Goal: Task Accomplishment & Management: Complete application form

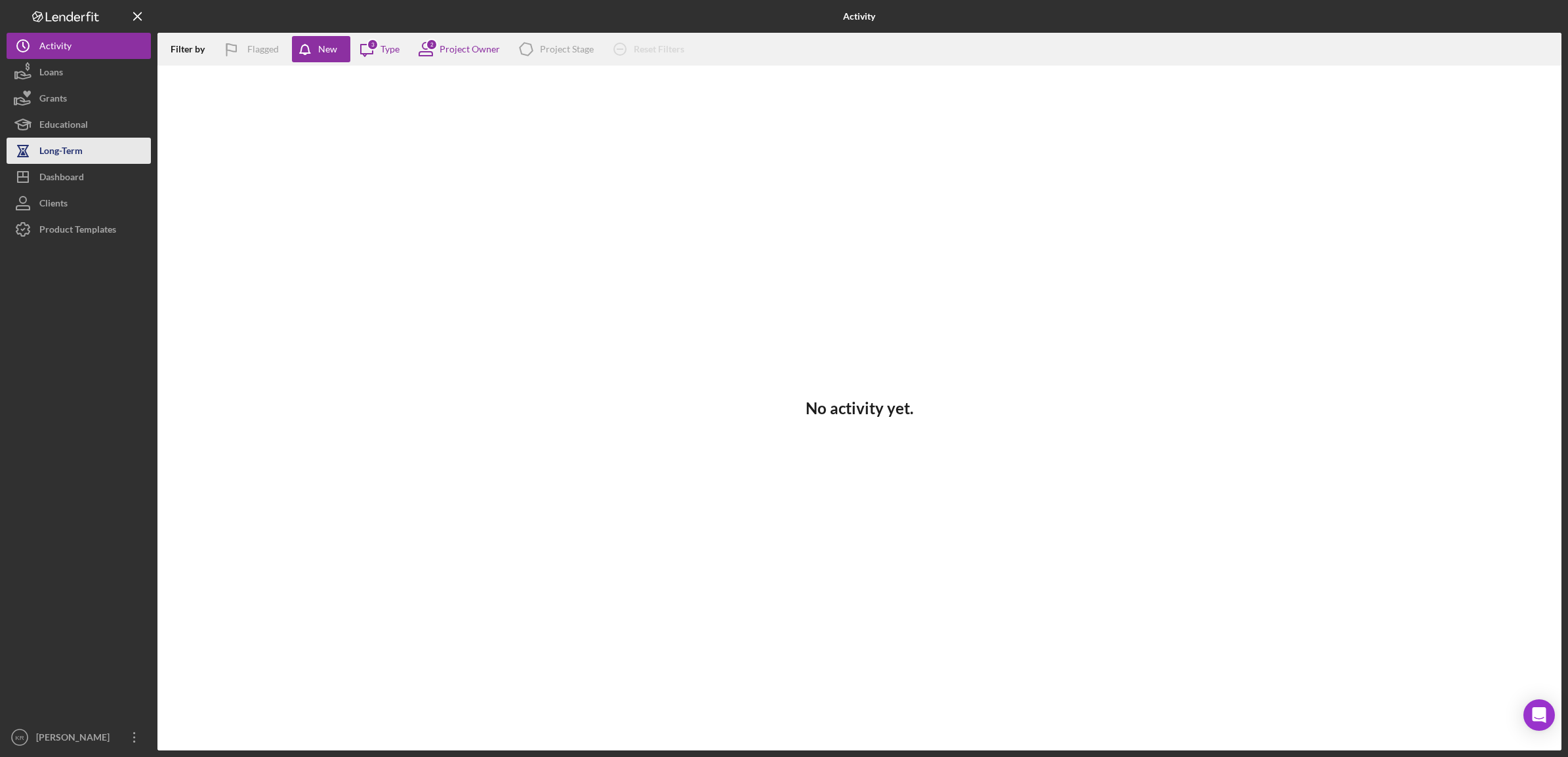
click at [84, 162] on button "Long-Term" at bounding box center [79, 151] width 144 height 27
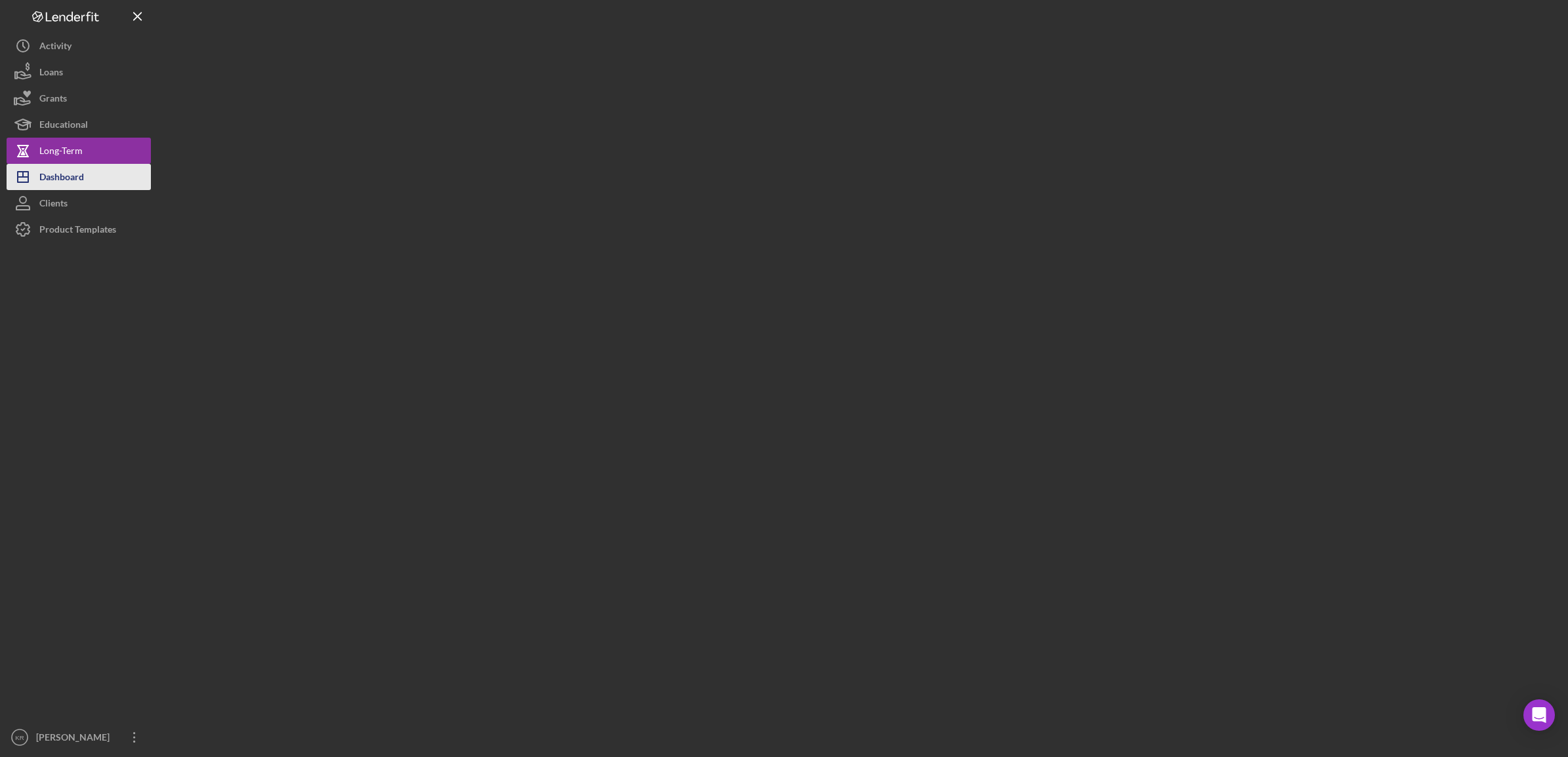
click at [47, 180] on div "Dashboard" at bounding box center [61, 178] width 45 height 29
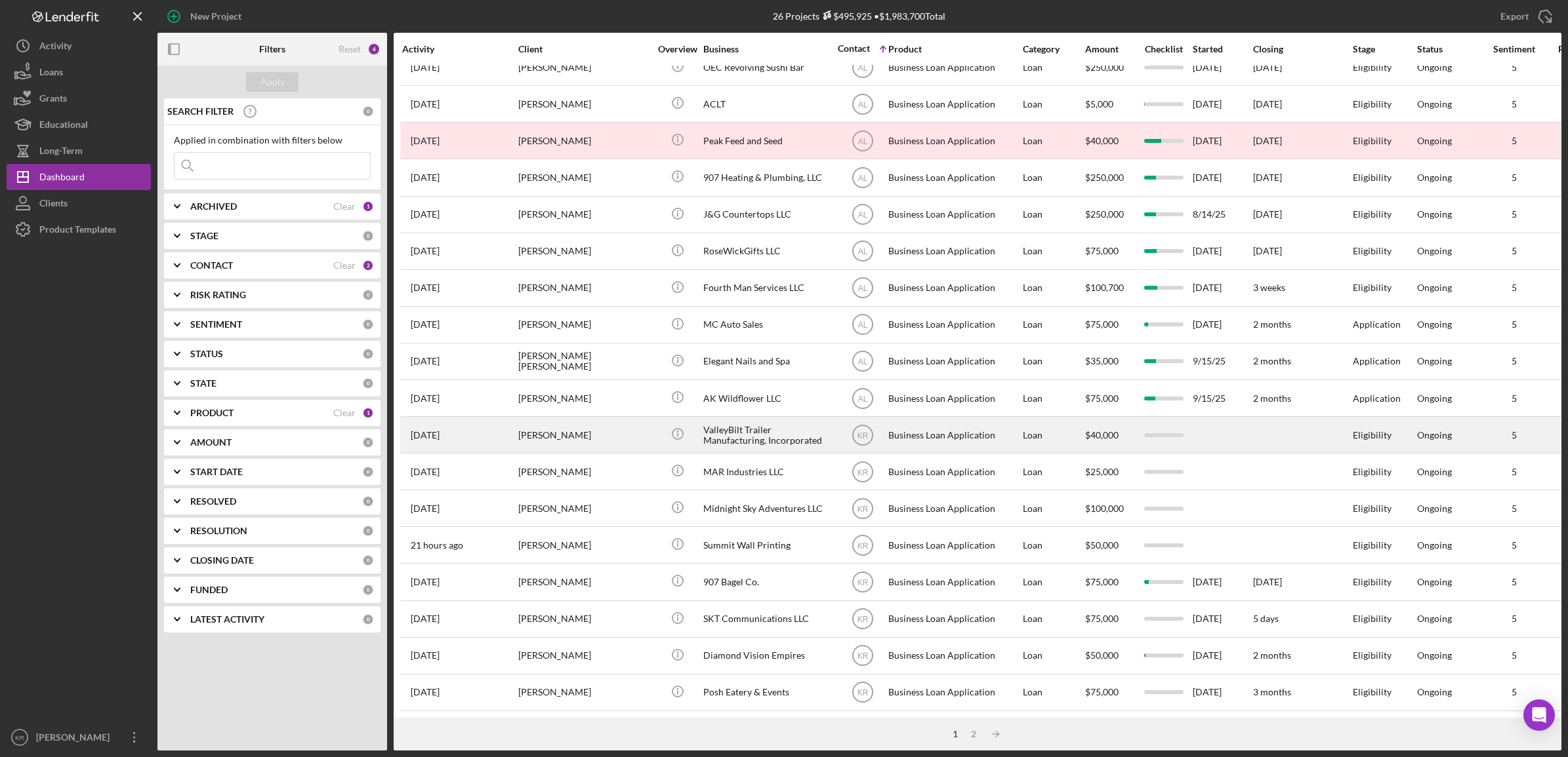
scroll to position [298, 0]
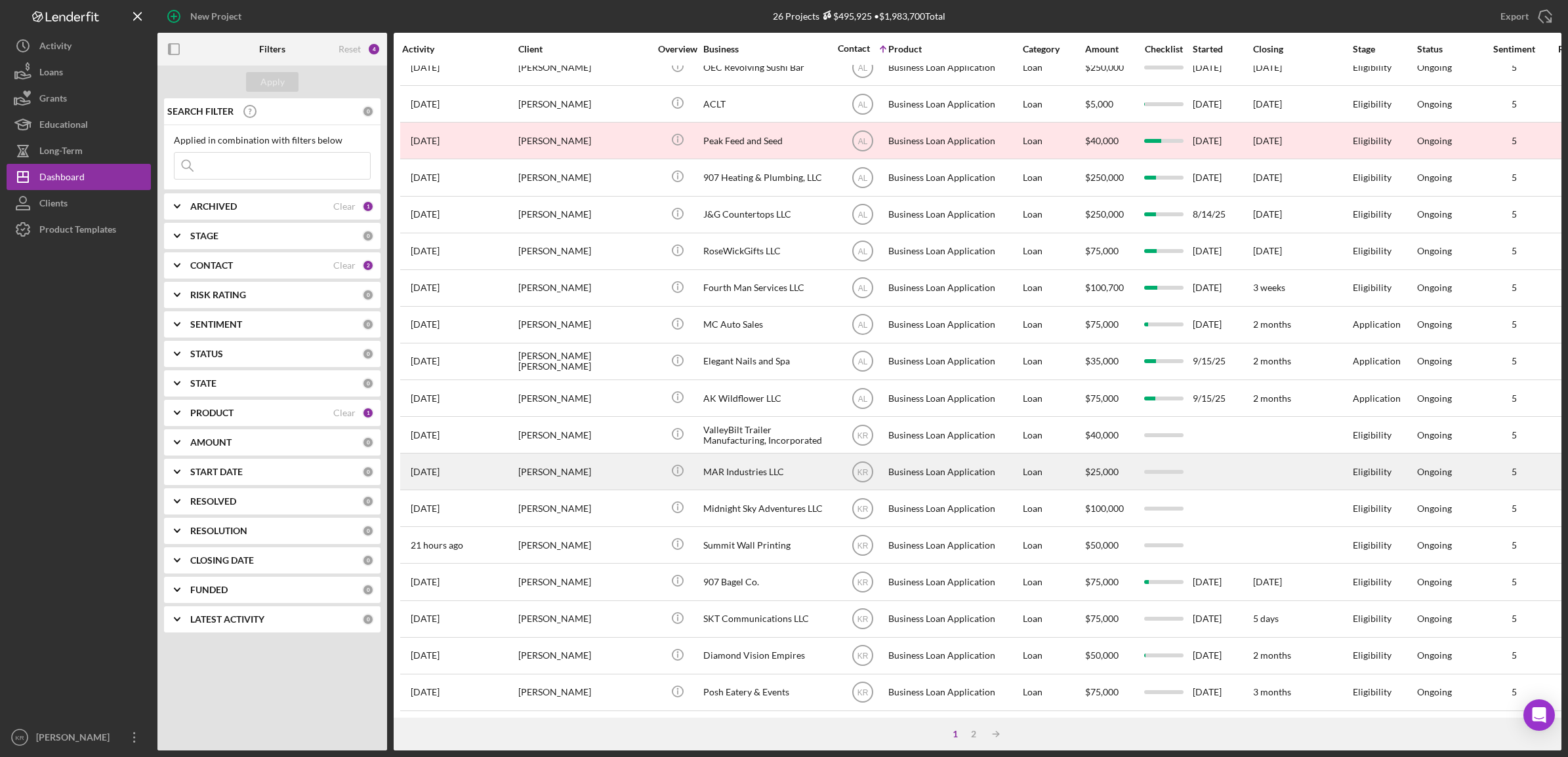
click at [797, 454] on div "MAR Industries LLC" at bounding box center [769, 471] width 131 height 35
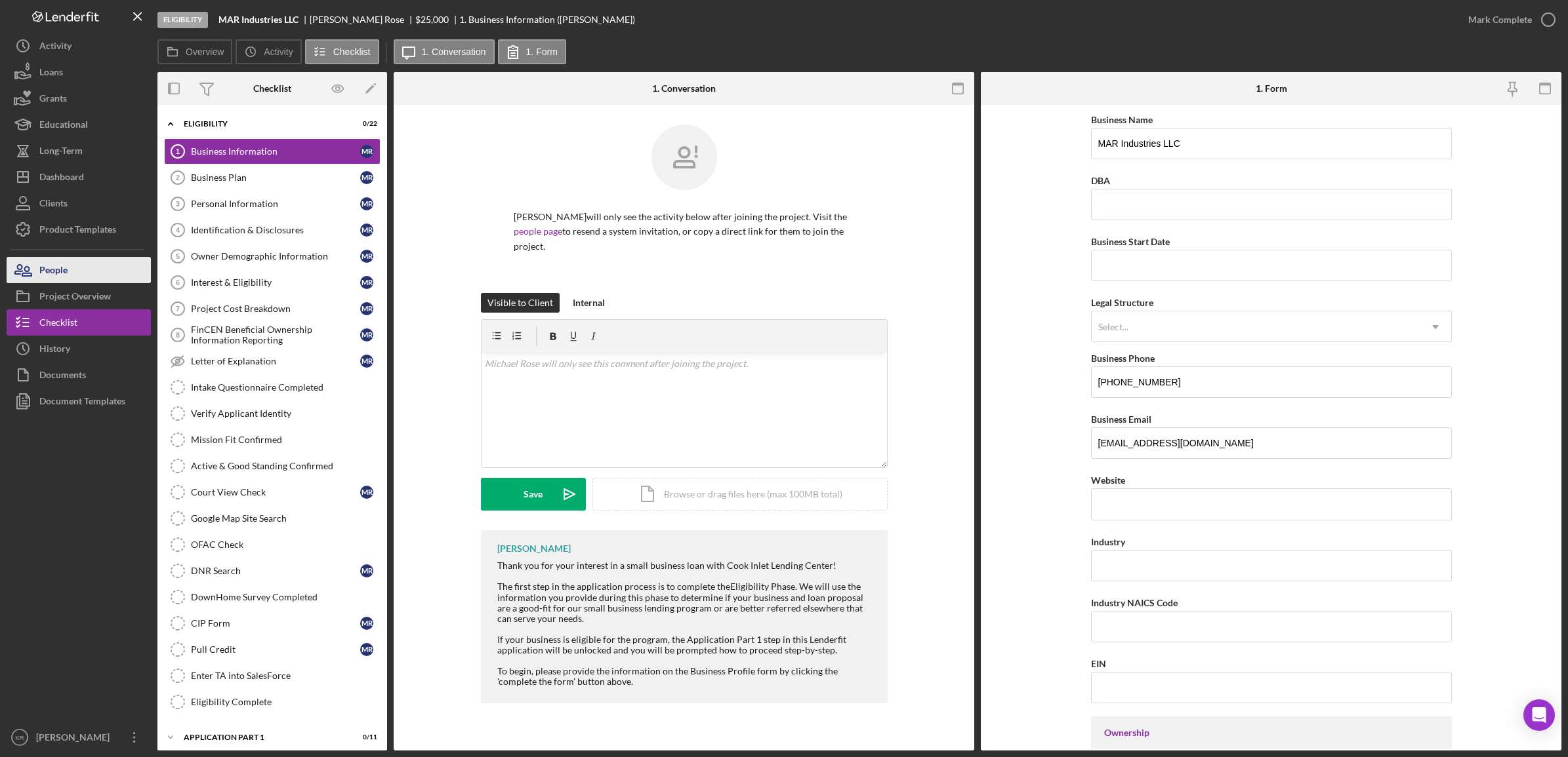
click at [114, 266] on button "People" at bounding box center [79, 270] width 144 height 27
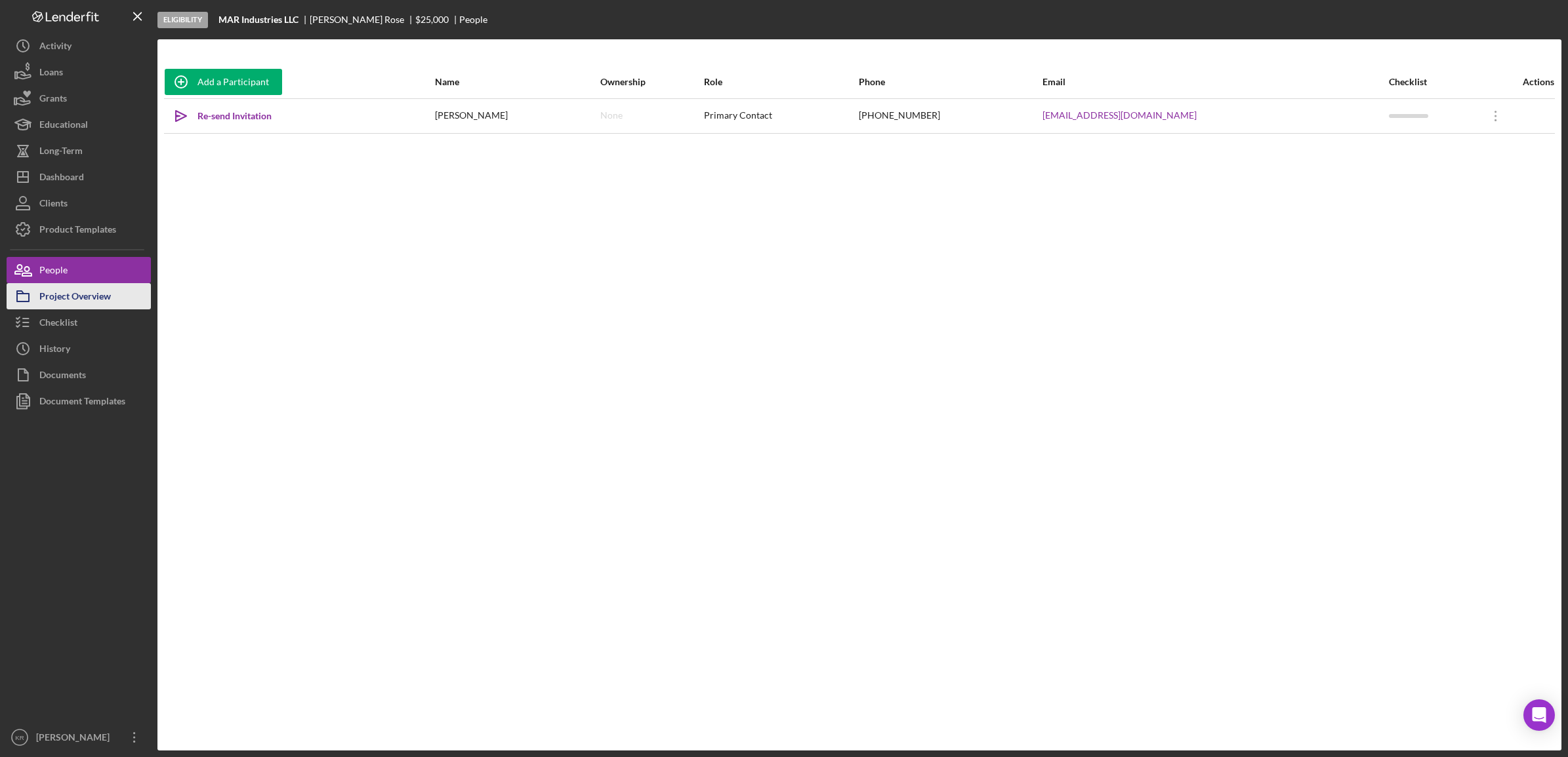
click at [86, 296] on div "Project Overview" at bounding box center [74, 298] width 71 height 29
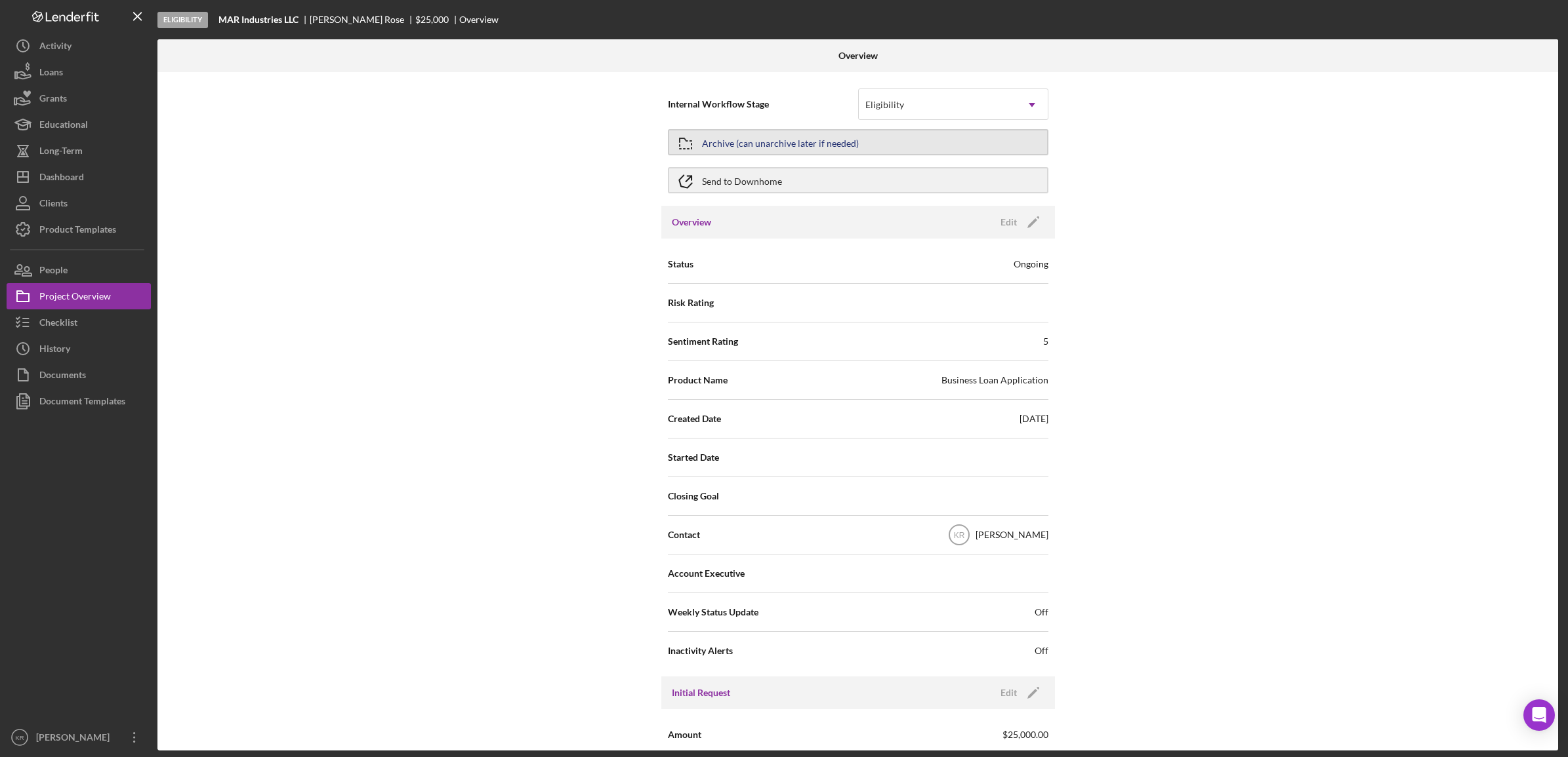
click at [791, 143] on div "Archive (can unarchive later if needed)" at bounding box center [779, 142] width 157 height 24
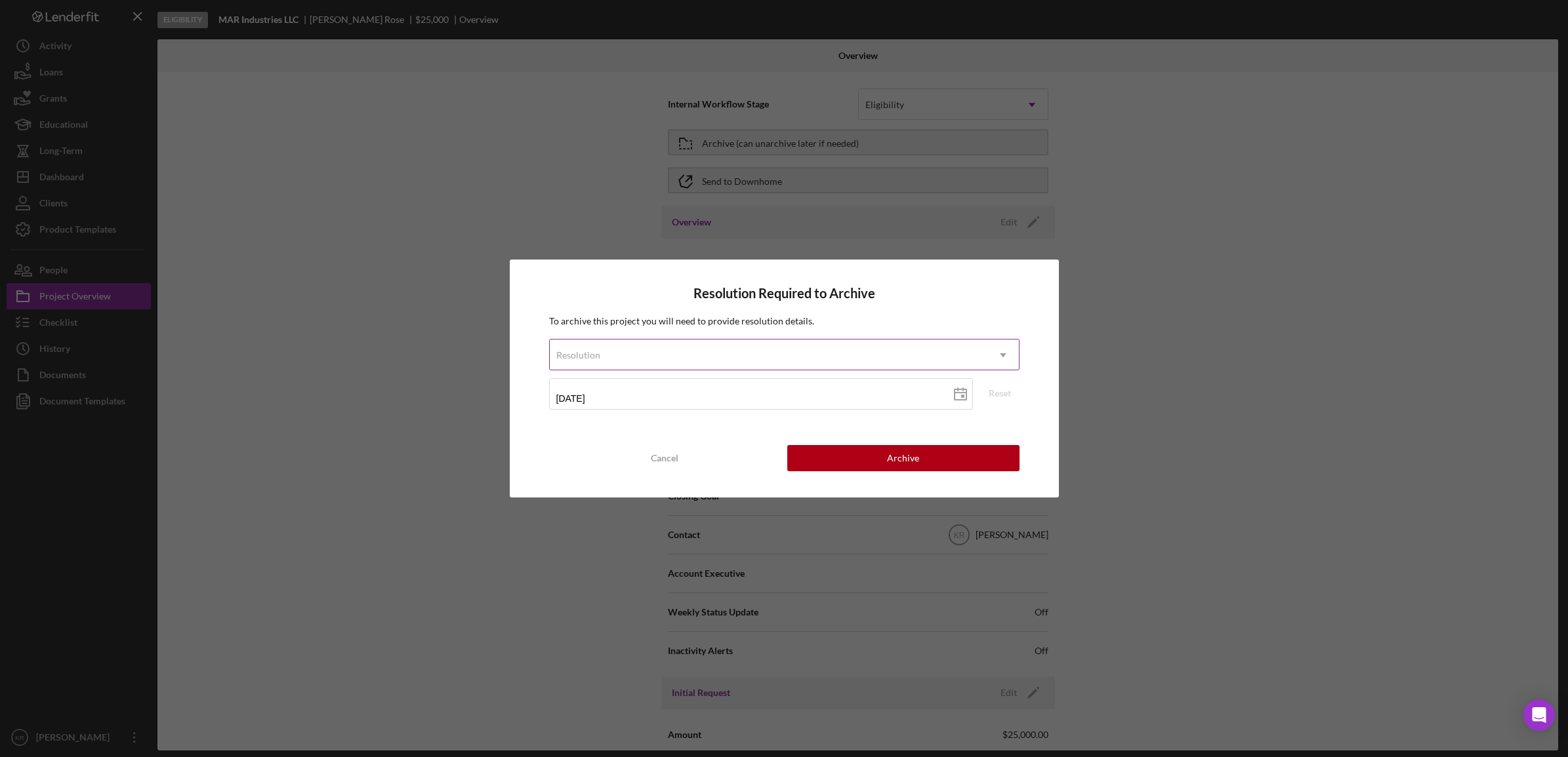
click at [650, 349] on div "Resolution" at bounding box center [768, 356] width 438 height 30
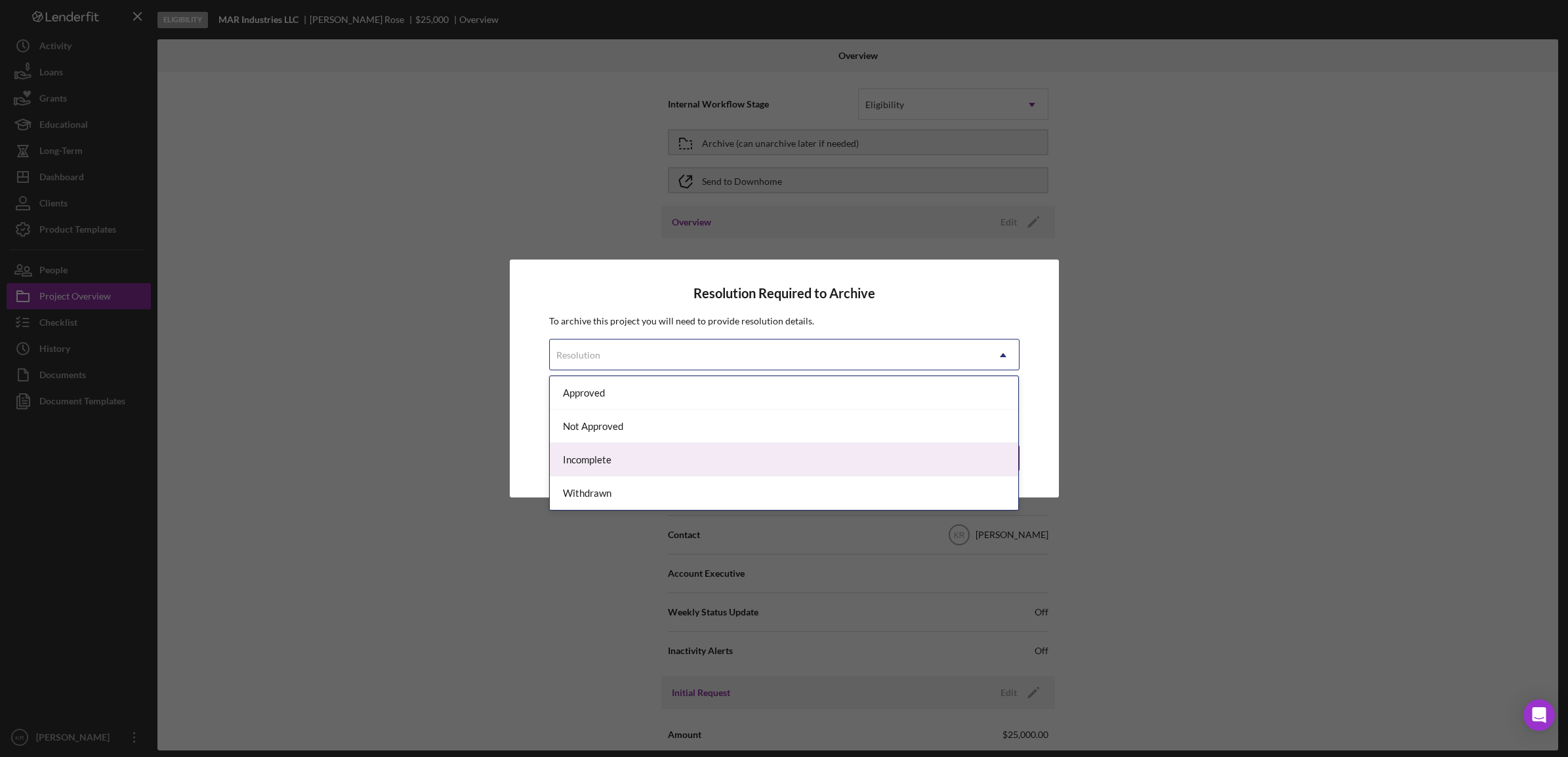
click at [625, 466] on div "Incomplete" at bounding box center [784, 459] width 469 height 33
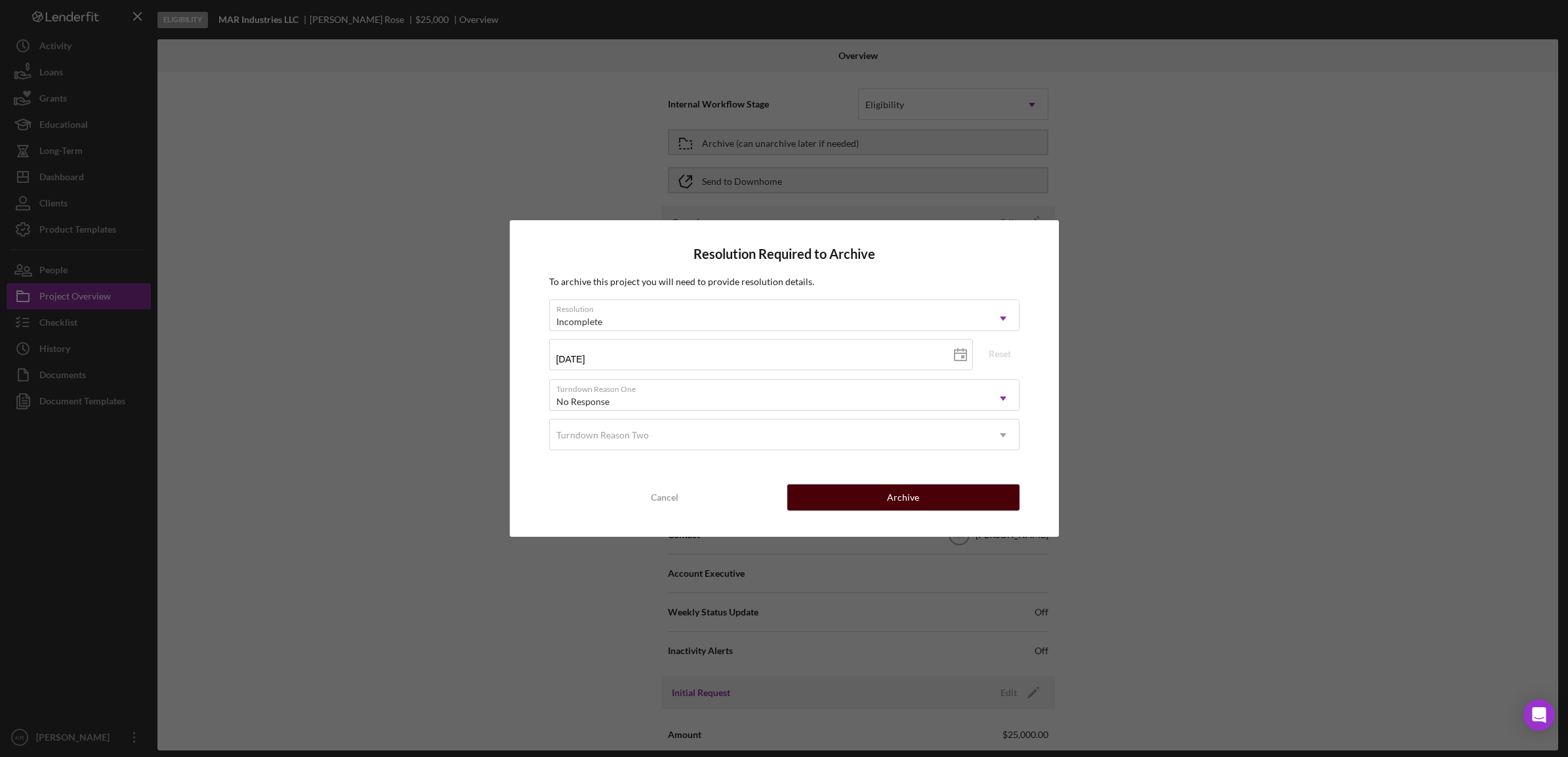
click at [877, 504] on button "Archive" at bounding box center [903, 498] width 233 height 27
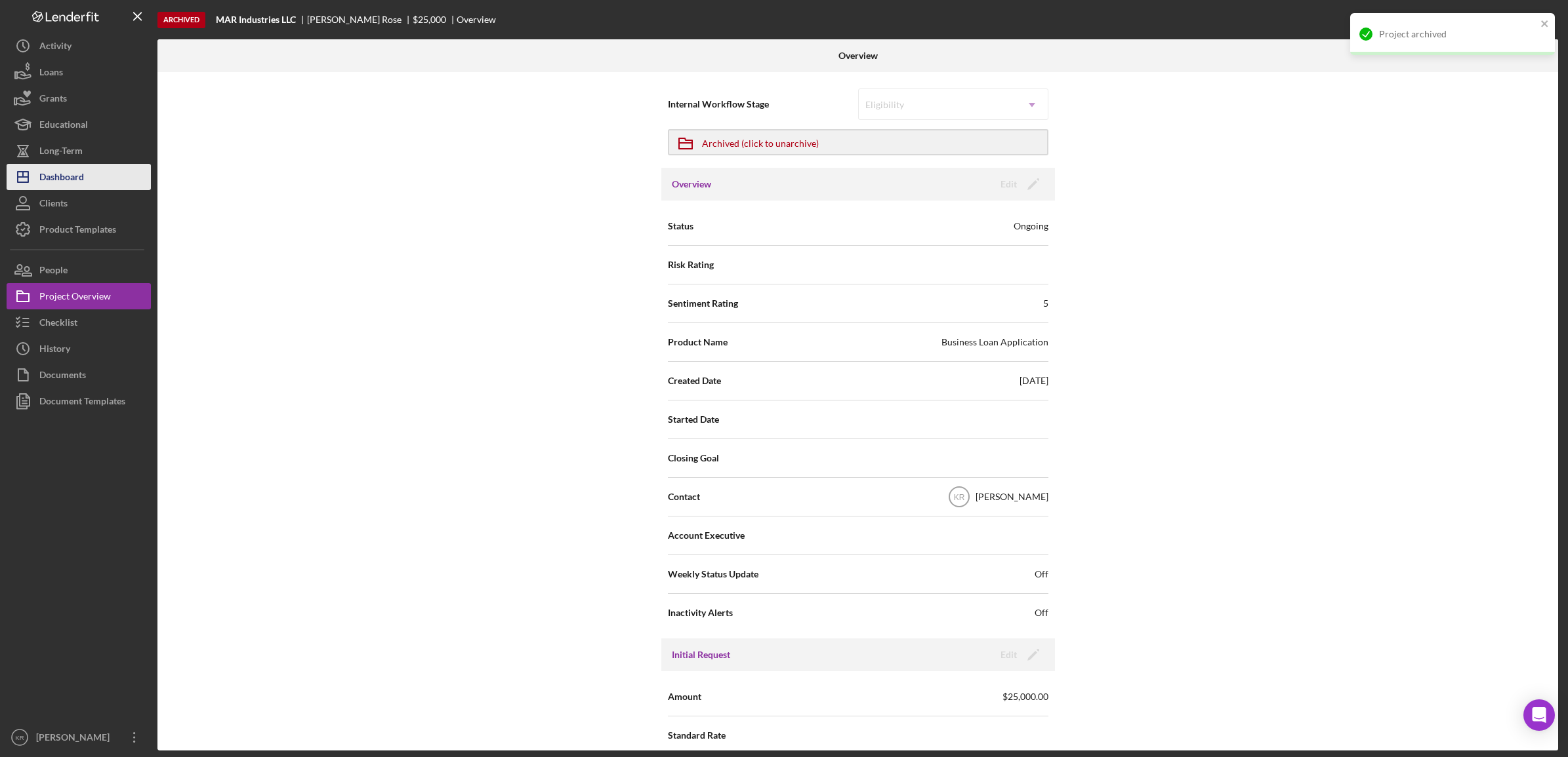
click at [25, 167] on icon "Icon/Dashboard" at bounding box center [23, 176] width 33 height 33
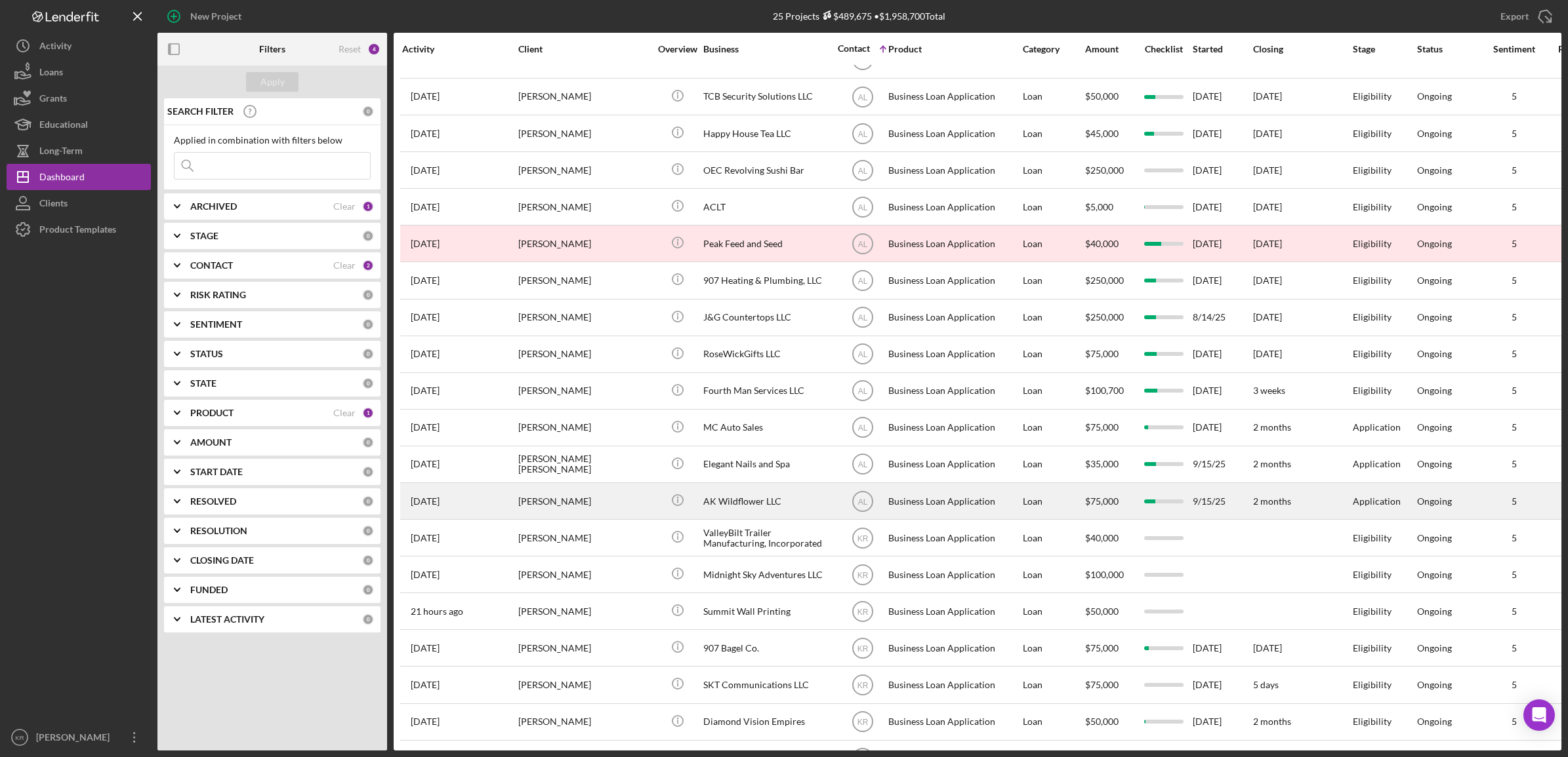
scroll to position [266, 0]
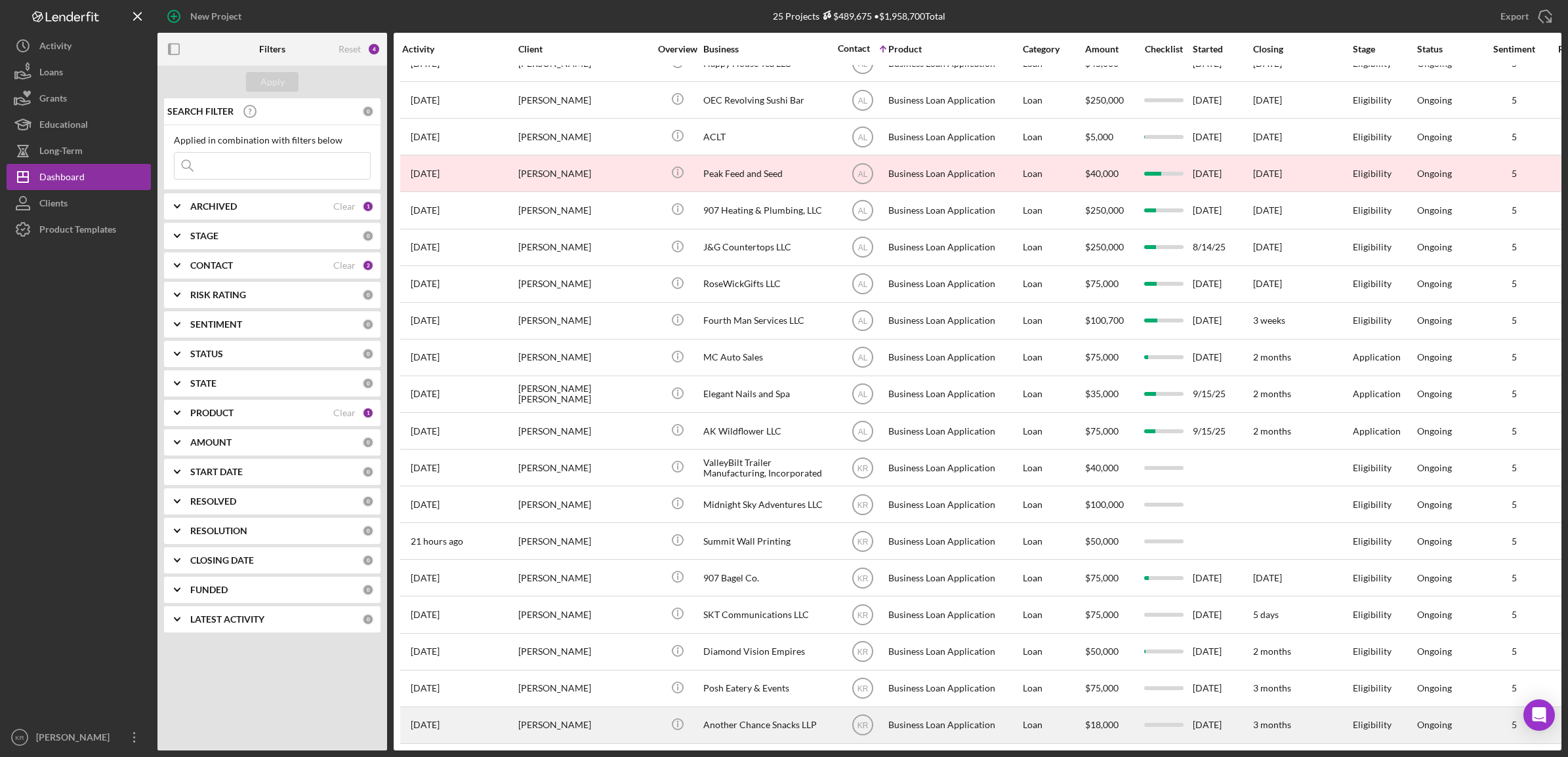
click at [630, 708] on div "[PERSON_NAME]" at bounding box center [584, 725] width 131 height 35
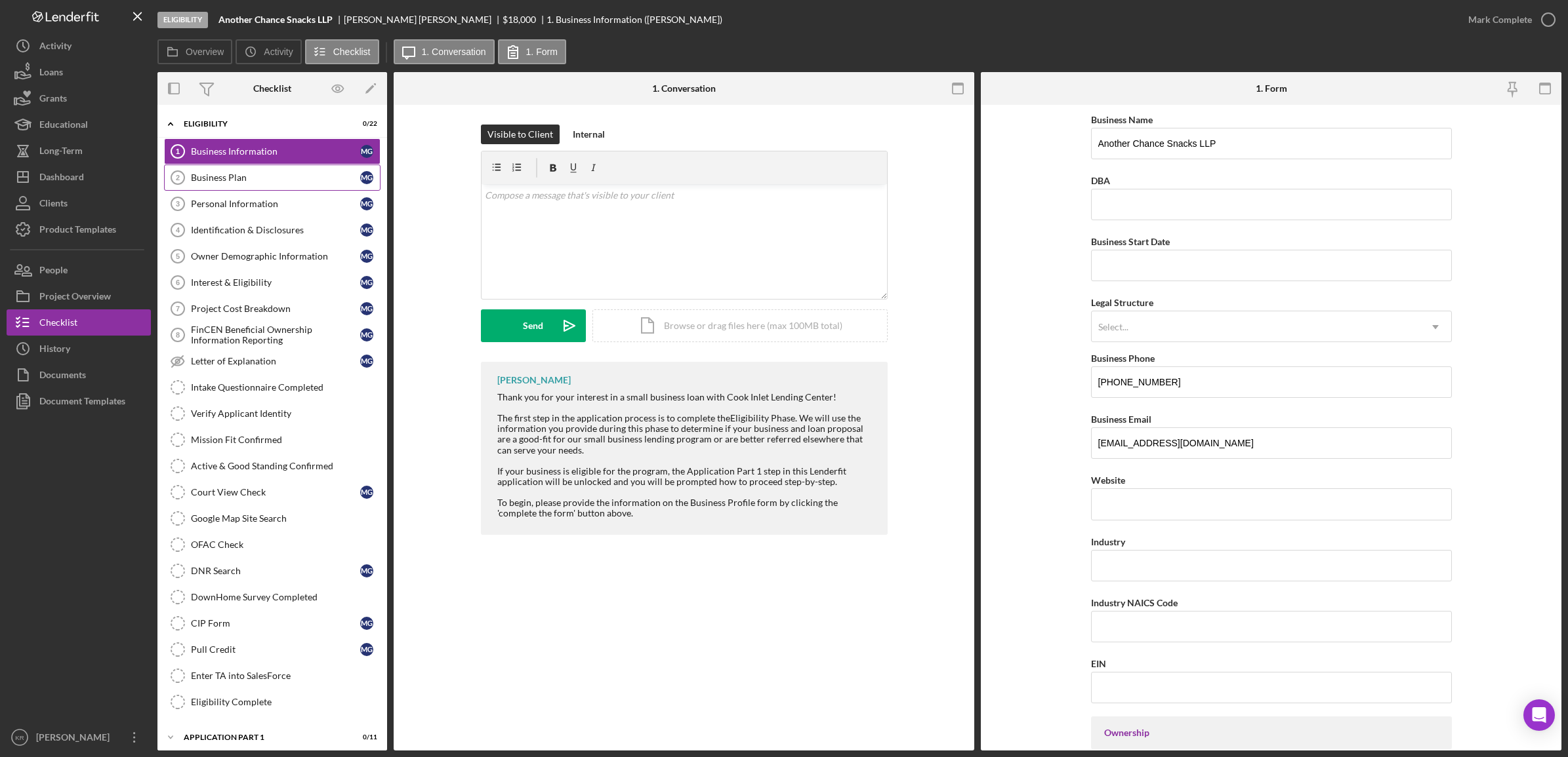
click at [261, 175] on div "Business Plan" at bounding box center [275, 177] width 169 height 10
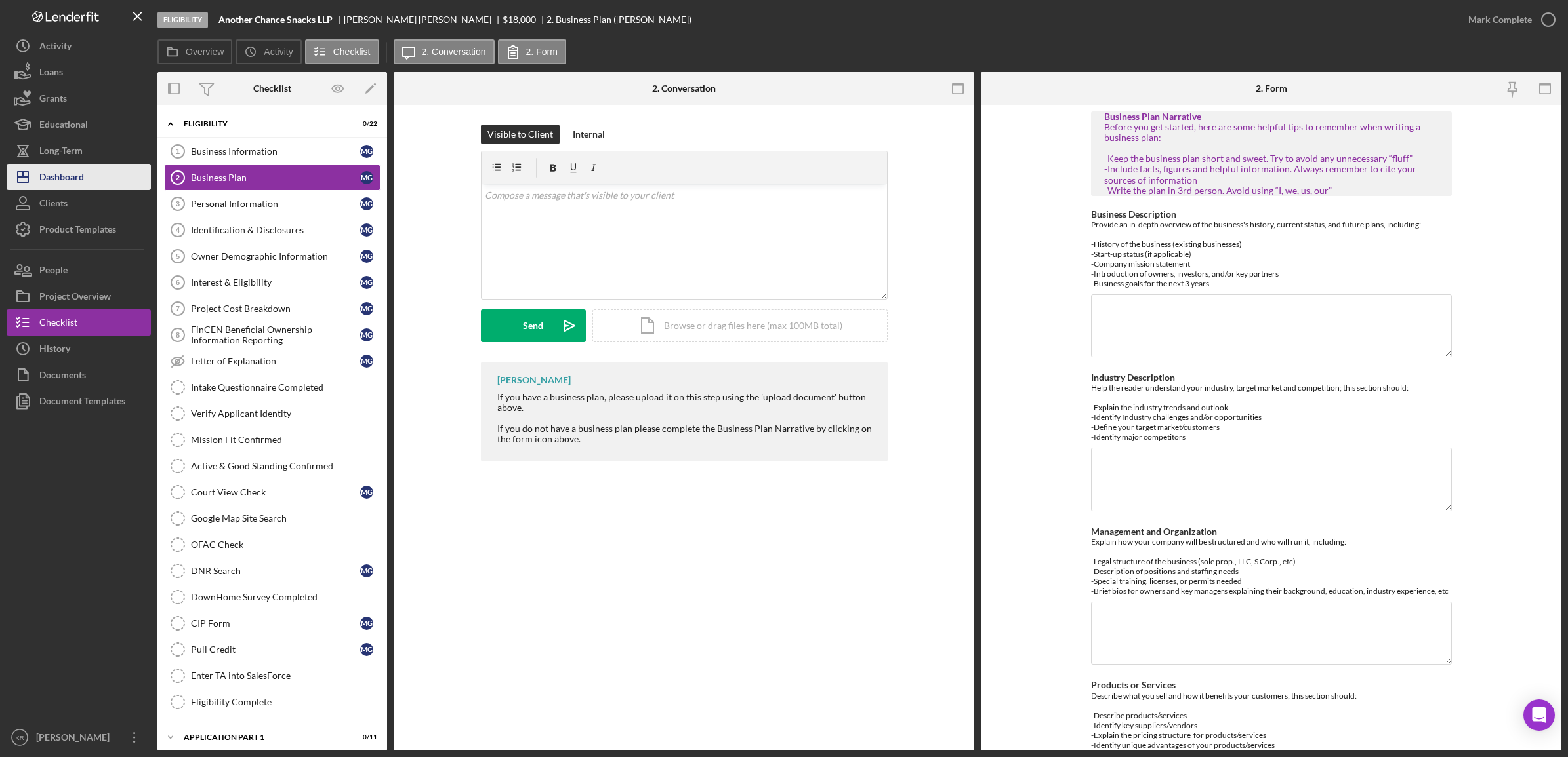
click at [69, 172] on div "Dashboard" at bounding box center [61, 178] width 45 height 29
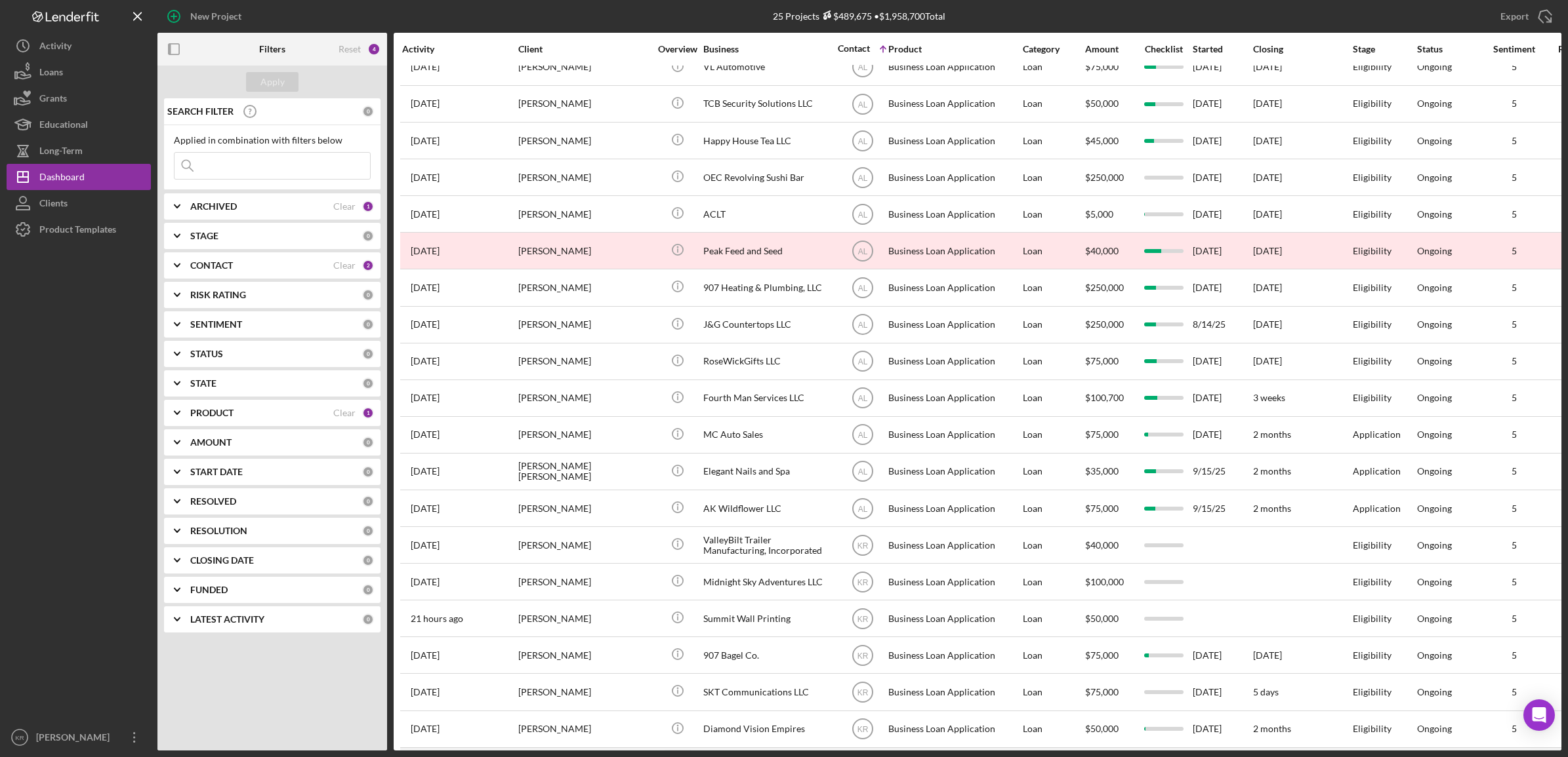
scroll to position [266, 0]
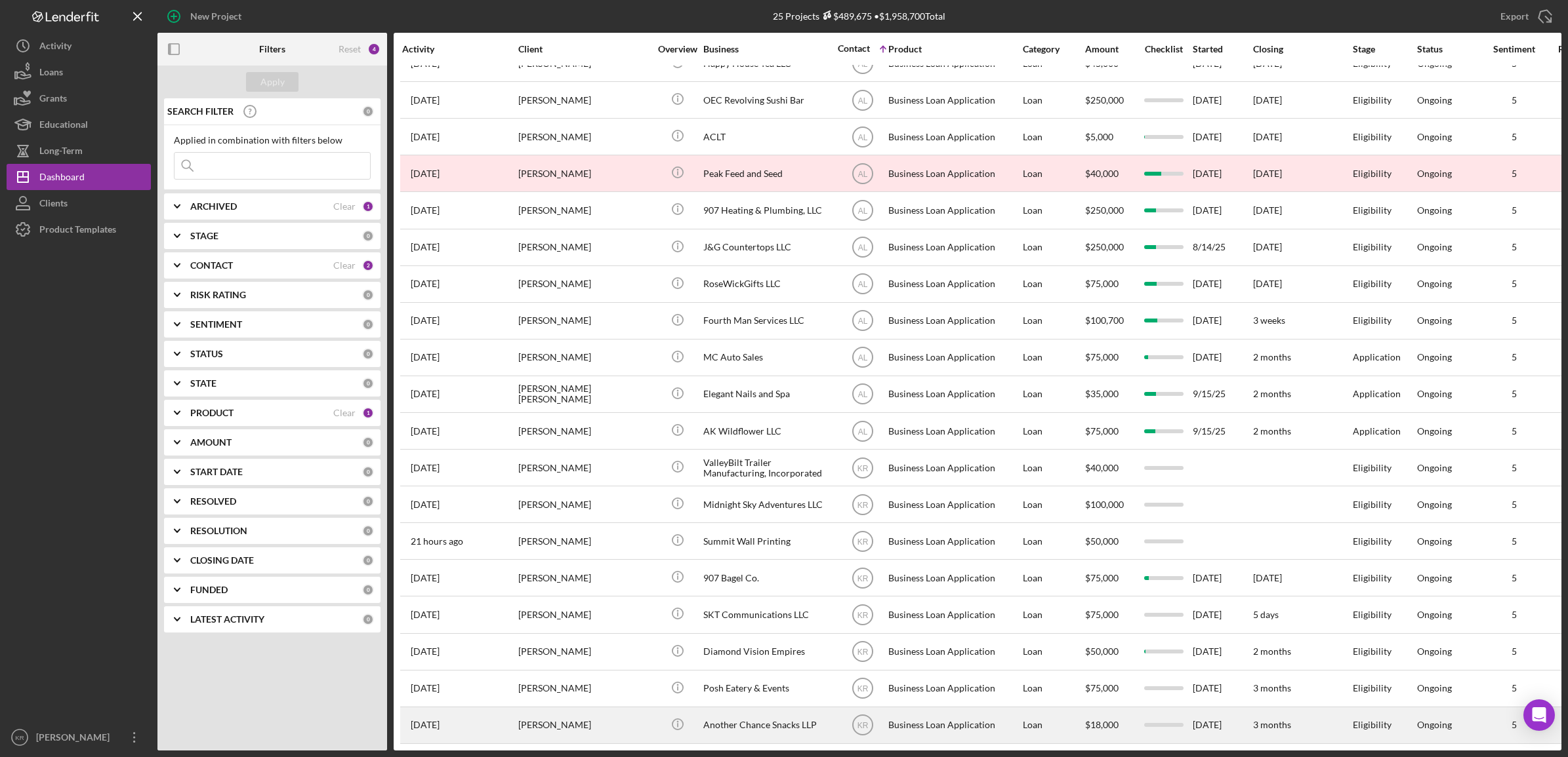
click at [561, 708] on div "[PERSON_NAME]" at bounding box center [584, 725] width 131 height 35
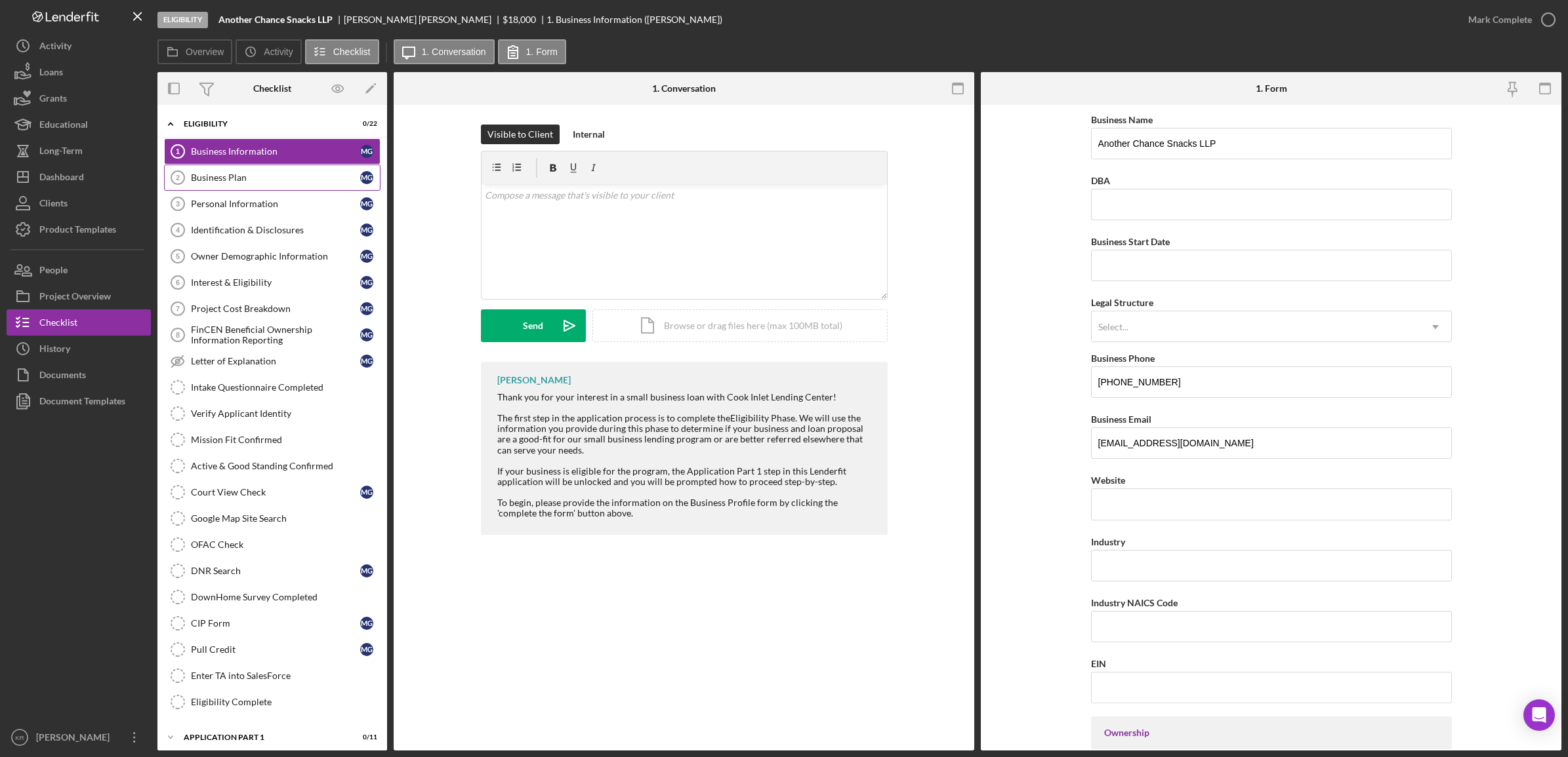
click at [283, 188] on link "Business Plan 2 Business Plan M G" at bounding box center [272, 177] width 216 height 27
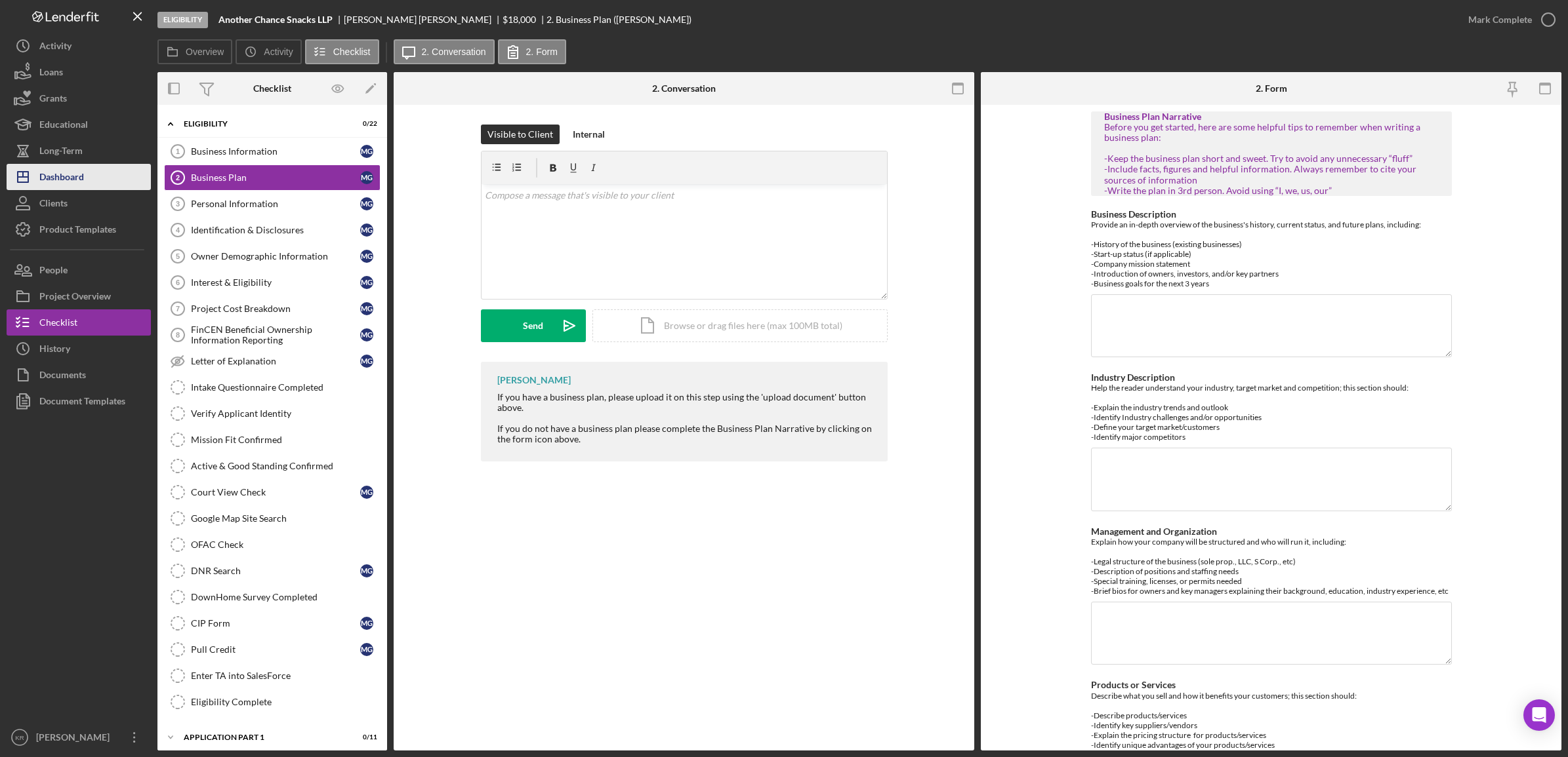
click at [86, 177] on button "Icon/Dashboard Dashboard" at bounding box center [79, 177] width 144 height 27
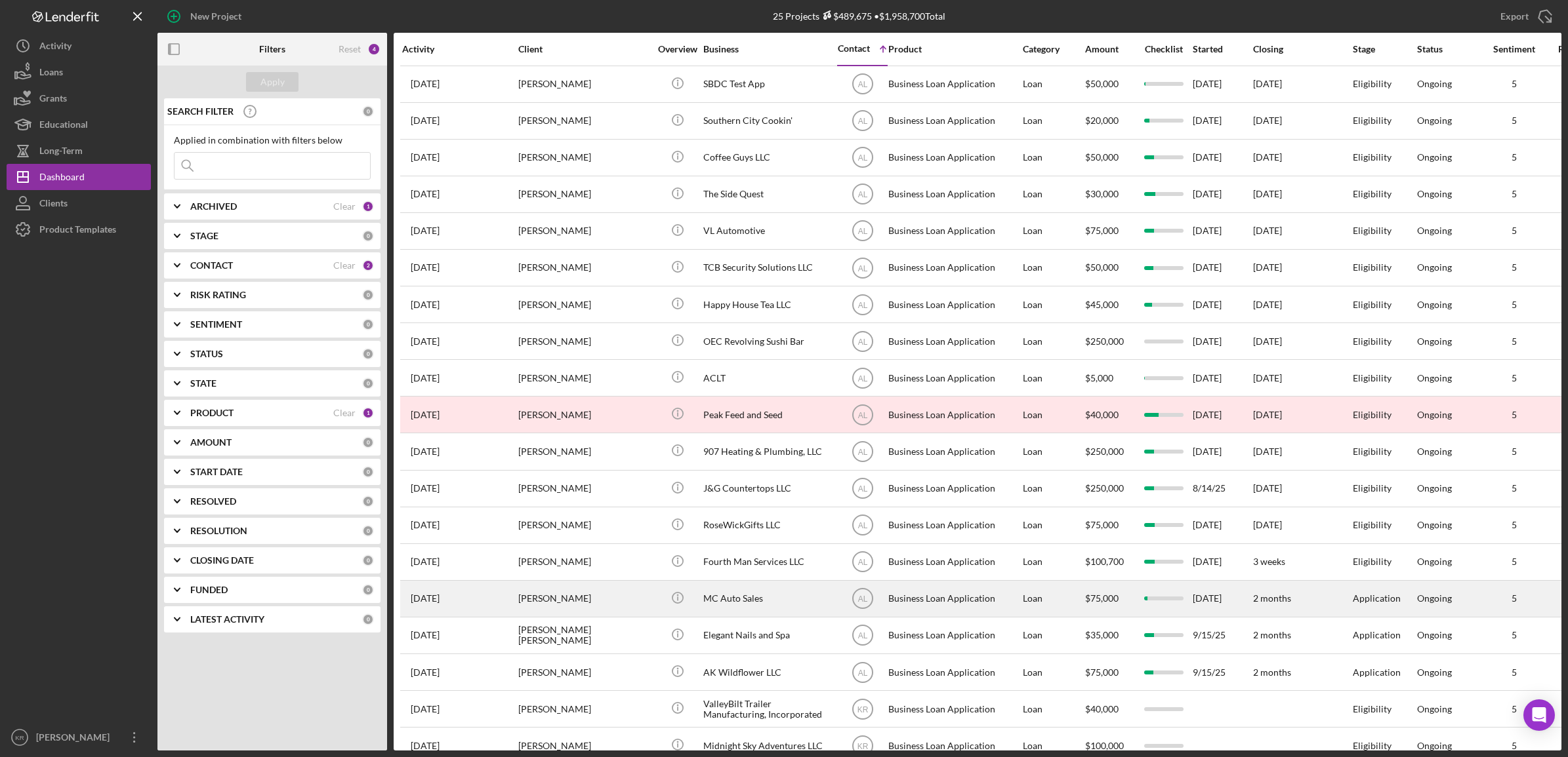
scroll to position [266, 0]
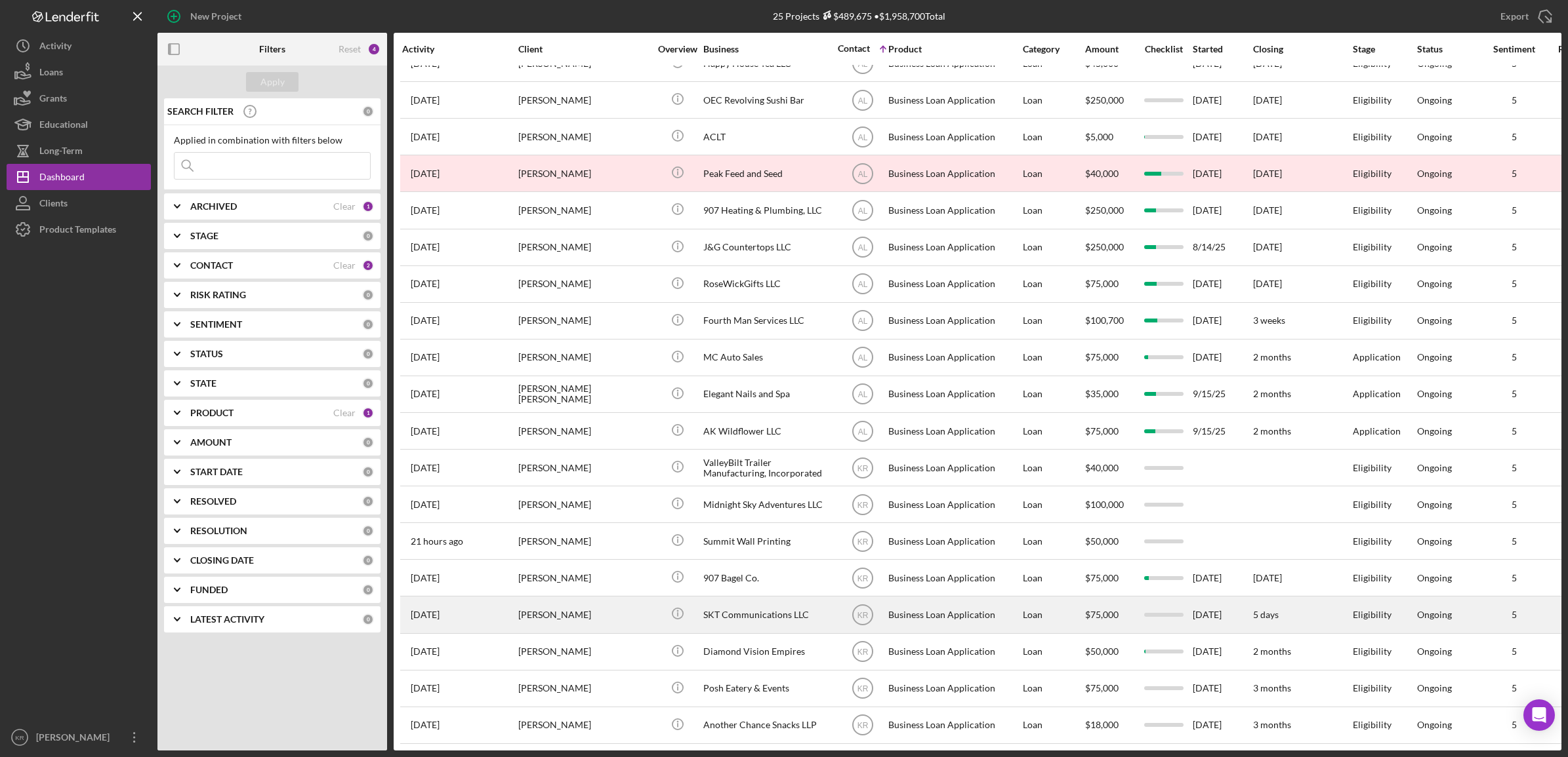
click at [559, 600] on div "[PERSON_NAME]" at bounding box center [584, 615] width 131 height 35
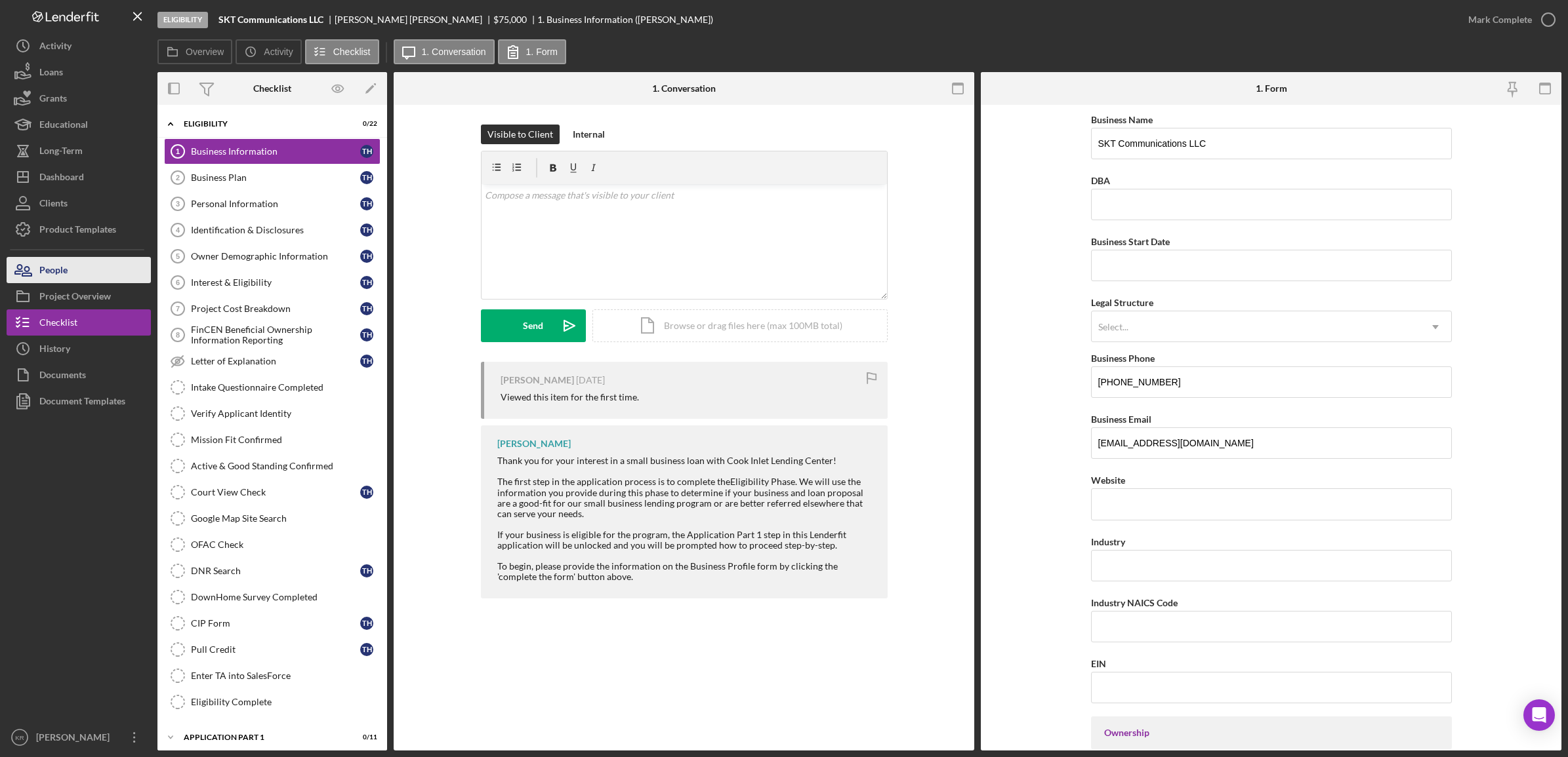
click at [96, 261] on button "People" at bounding box center [79, 270] width 144 height 27
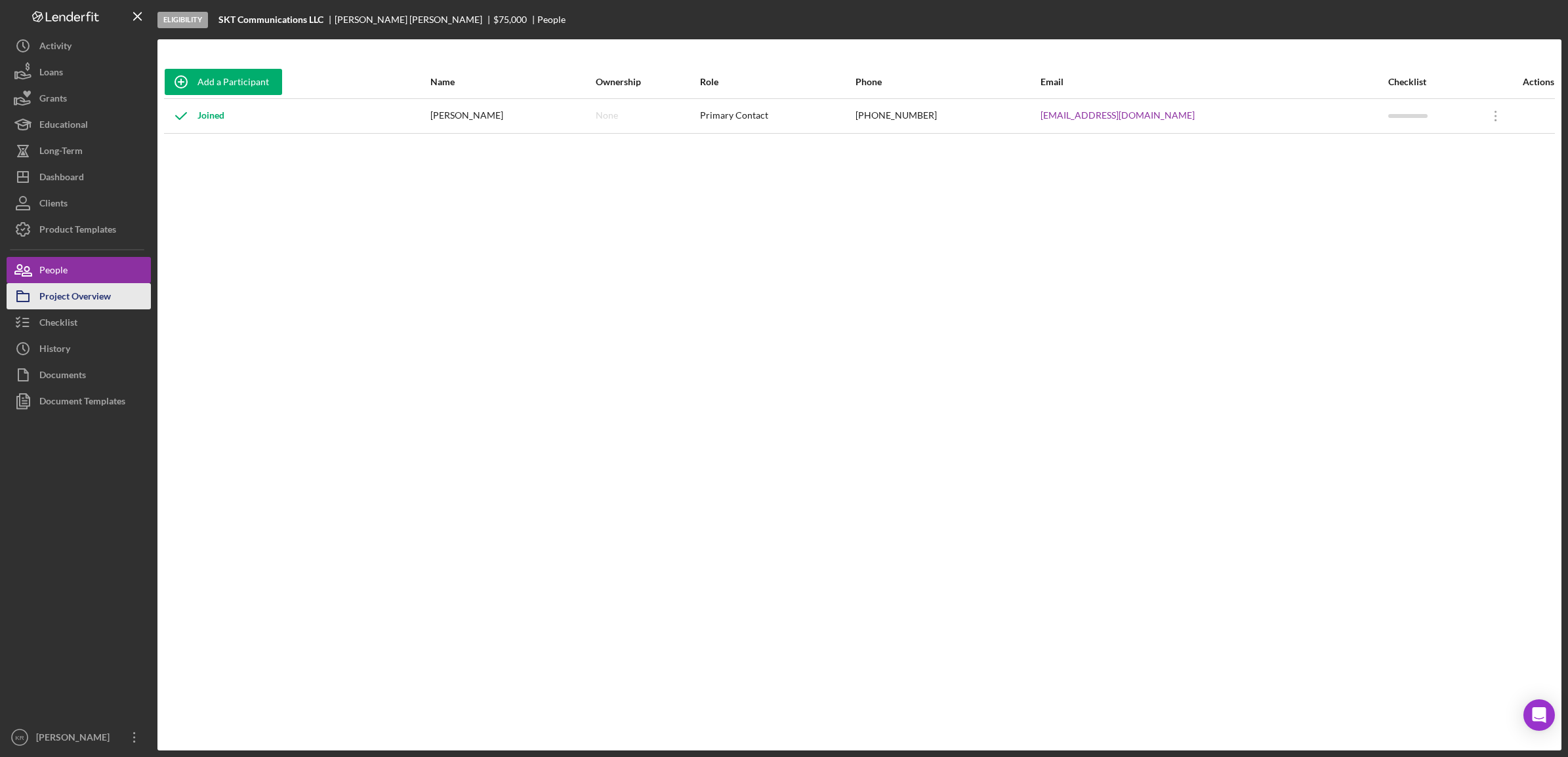
click at [66, 284] on div "Project Overview" at bounding box center [74, 298] width 71 height 29
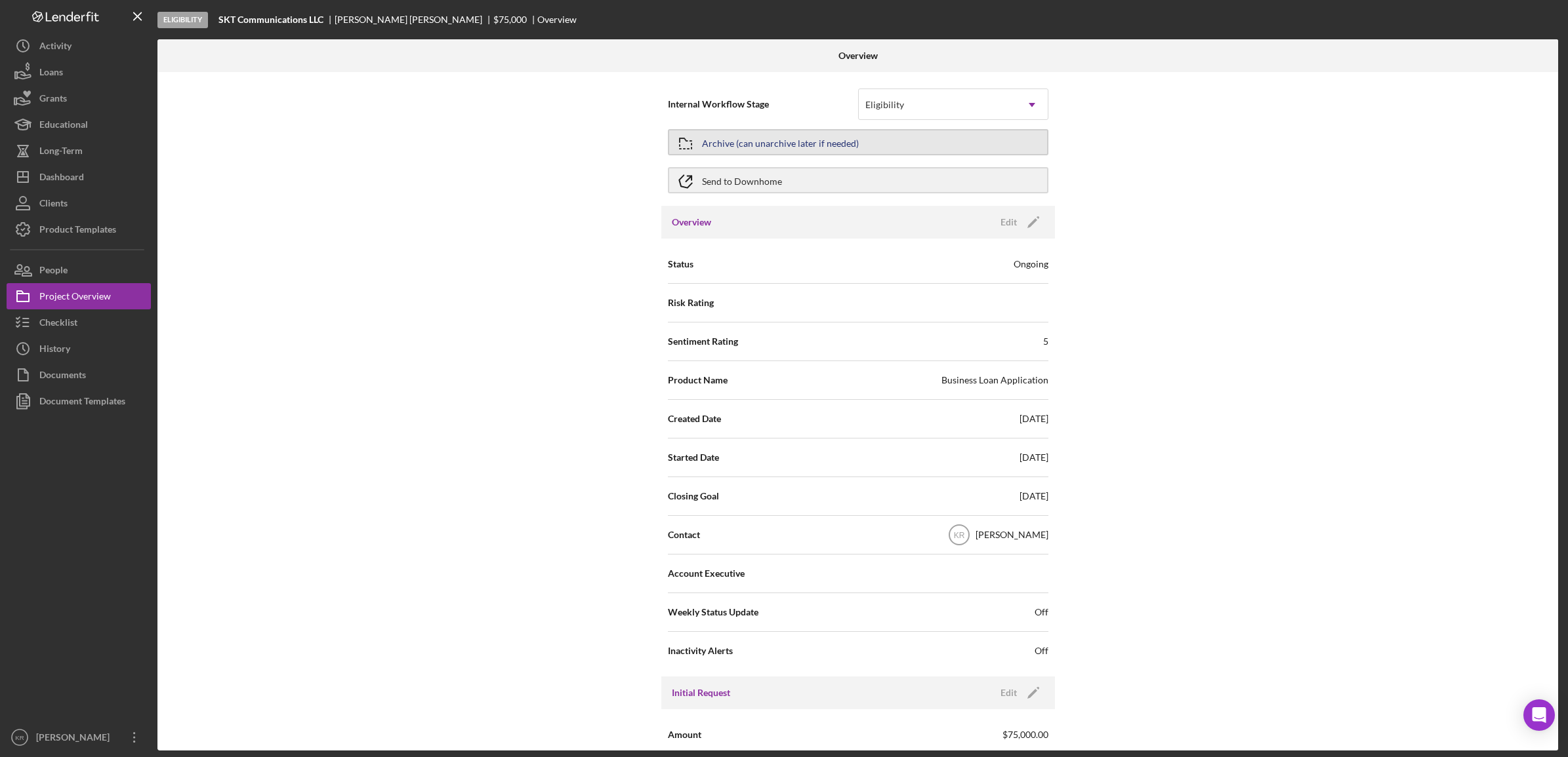
click at [861, 145] on button "Archive (can unarchive later if needed)" at bounding box center [857, 142] width 381 height 27
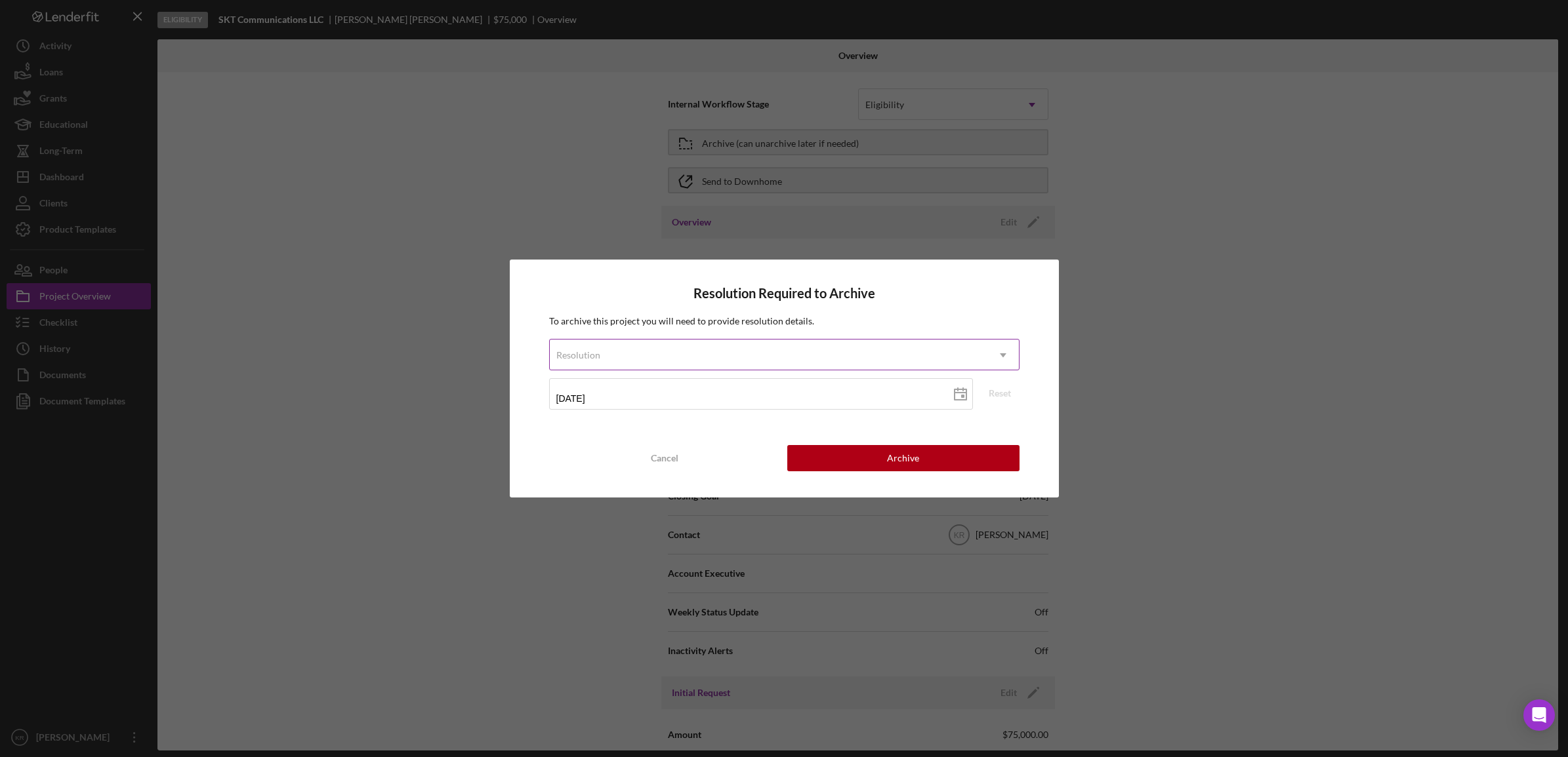
click at [713, 359] on div "Resolution" at bounding box center [768, 356] width 438 height 30
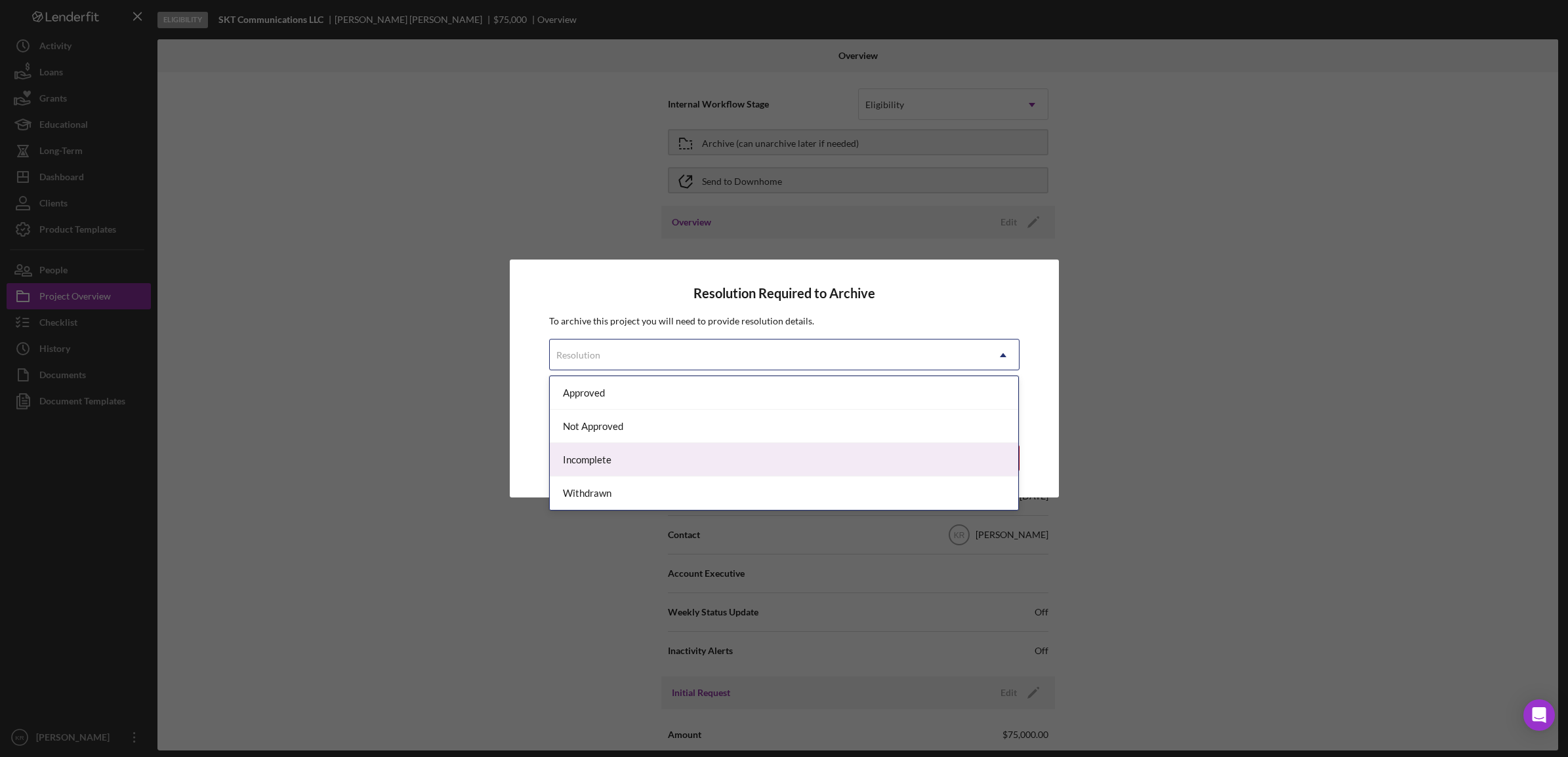
click at [634, 466] on div "Incomplete" at bounding box center [784, 459] width 469 height 33
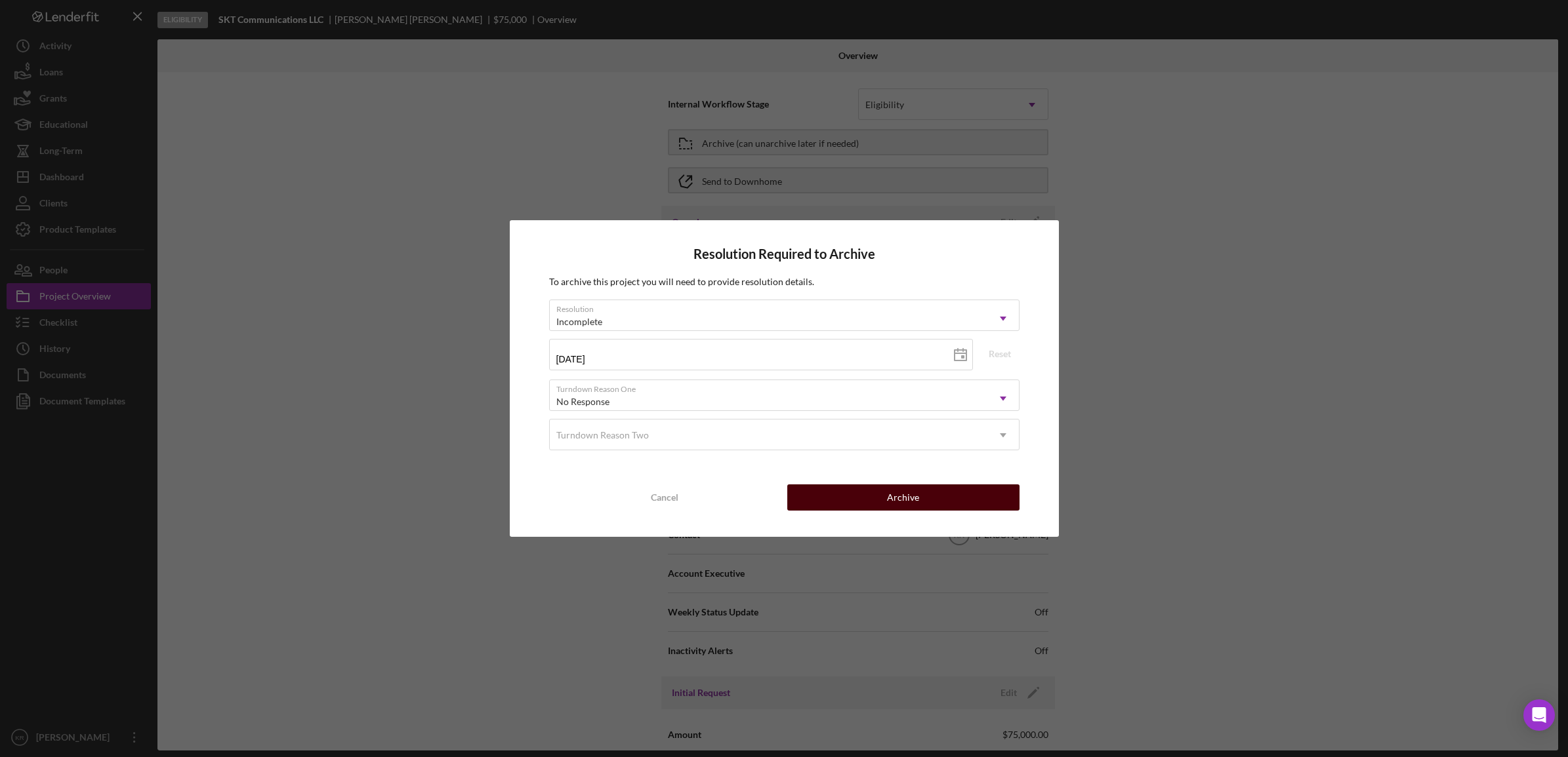
click at [988, 505] on button "Archive" at bounding box center [903, 498] width 233 height 27
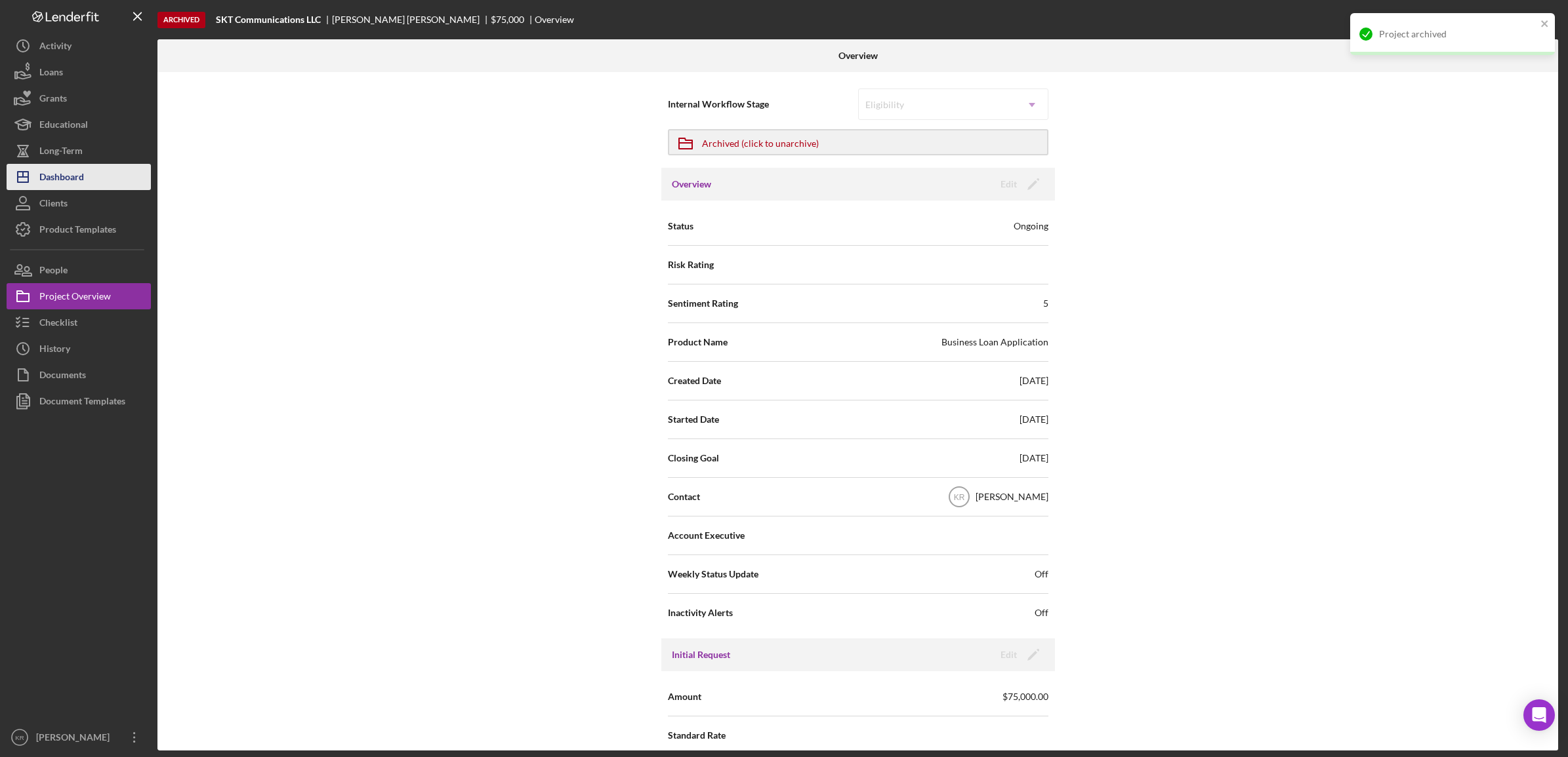
click at [122, 181] on button "Icon/Dashboard Dashboard" at bounding box center [79, 177] width 144 height 27
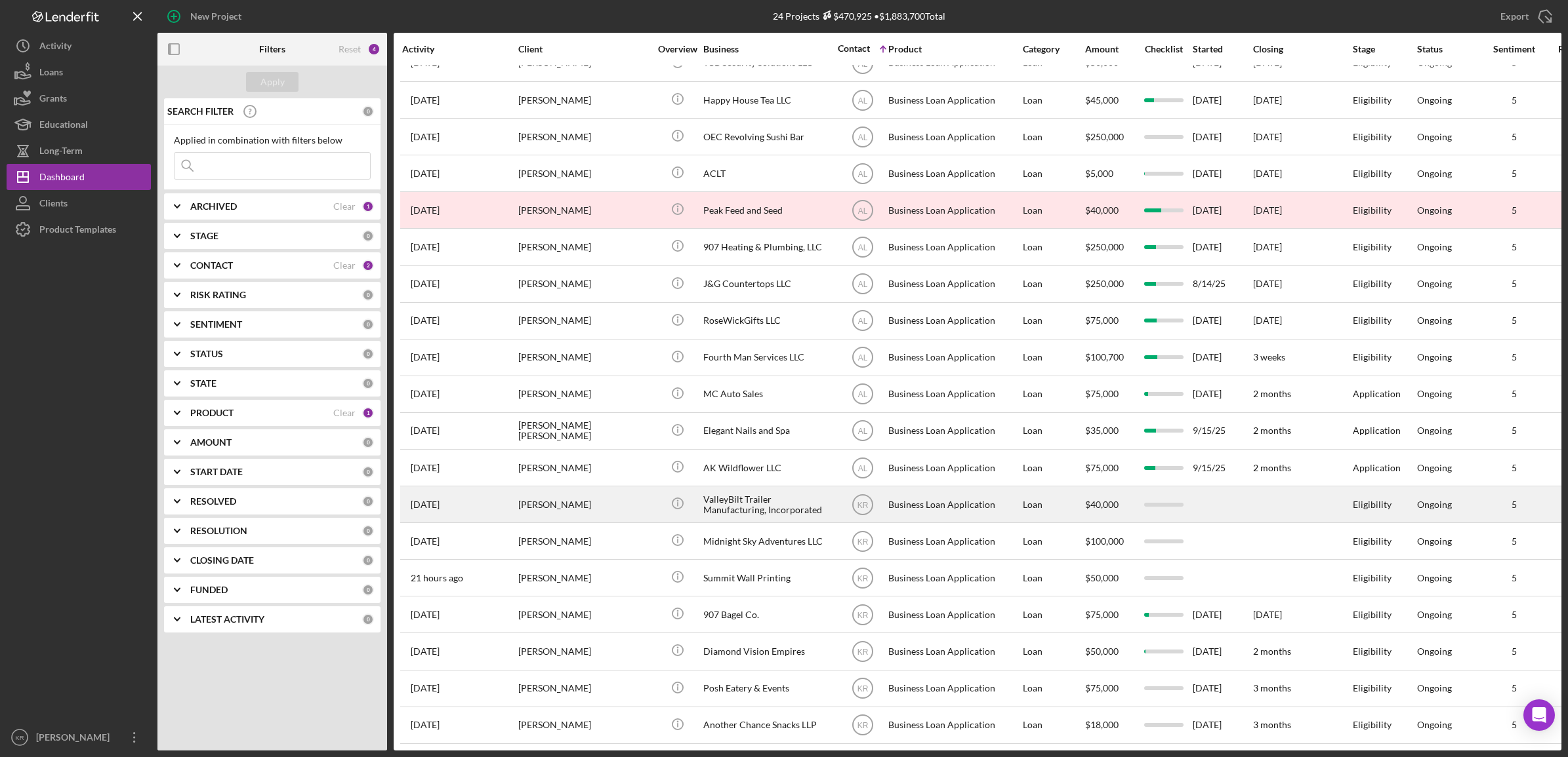
scroll to position [228, 0]
click at [592, 493] on div "[PERSON_NAME]" at bounding box center [584, 504] width 131 height 35
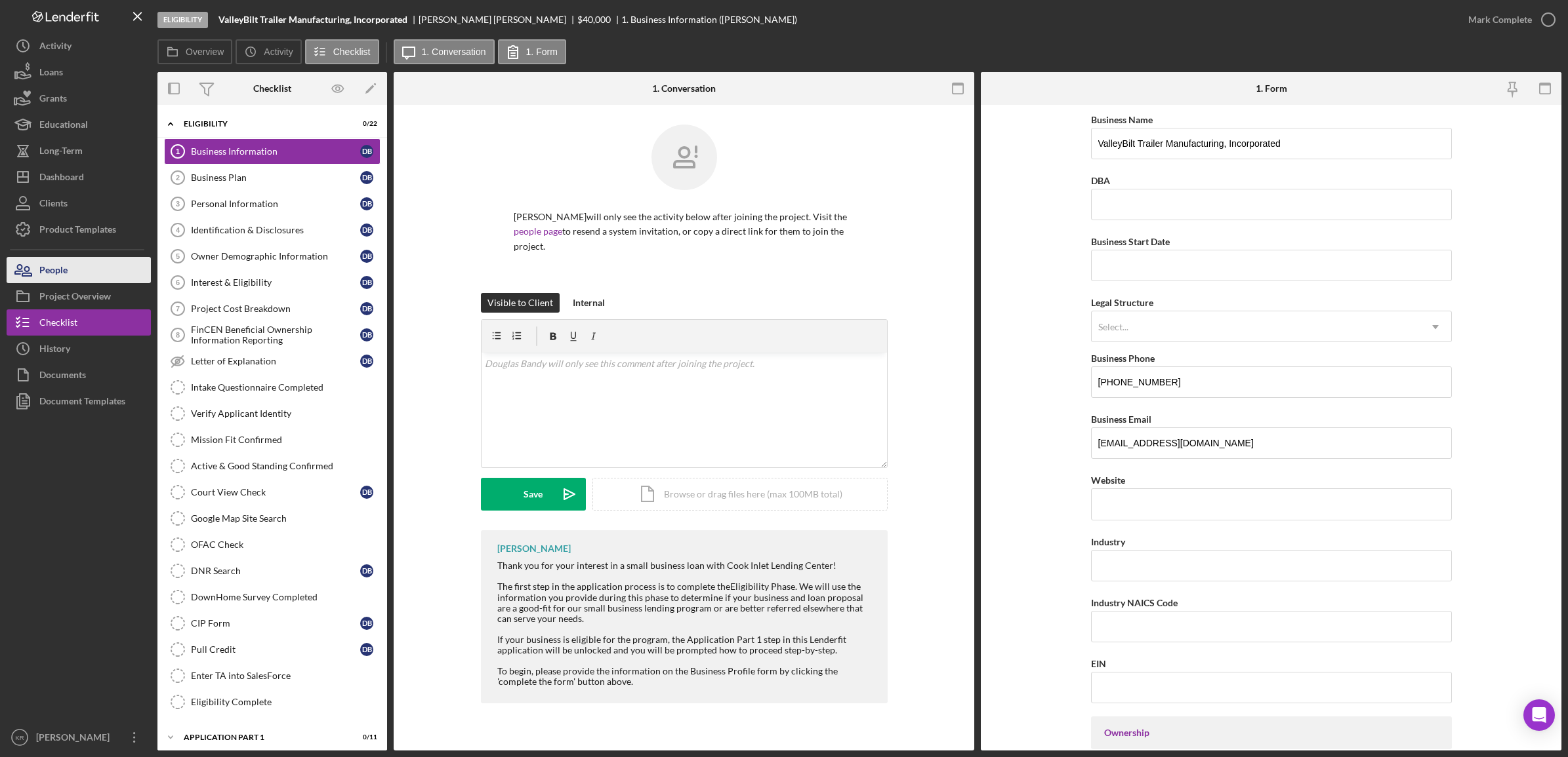
click at [103, 257] on button "People" at bounding box center [79, 270] width 144 height 27
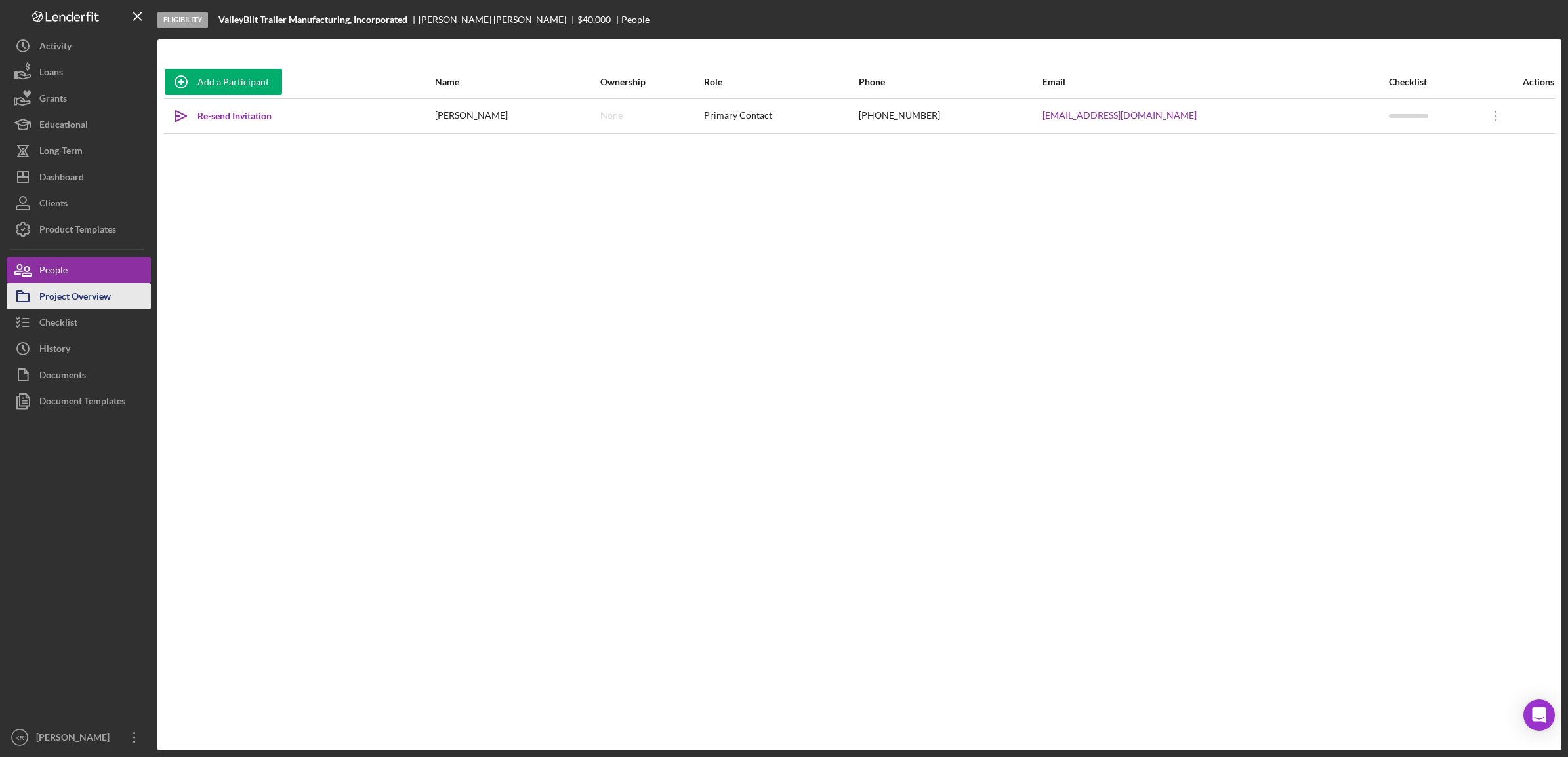
click at [92, 301] on div "Project Overview" at bounding box center [74, 298] width 71 height 29
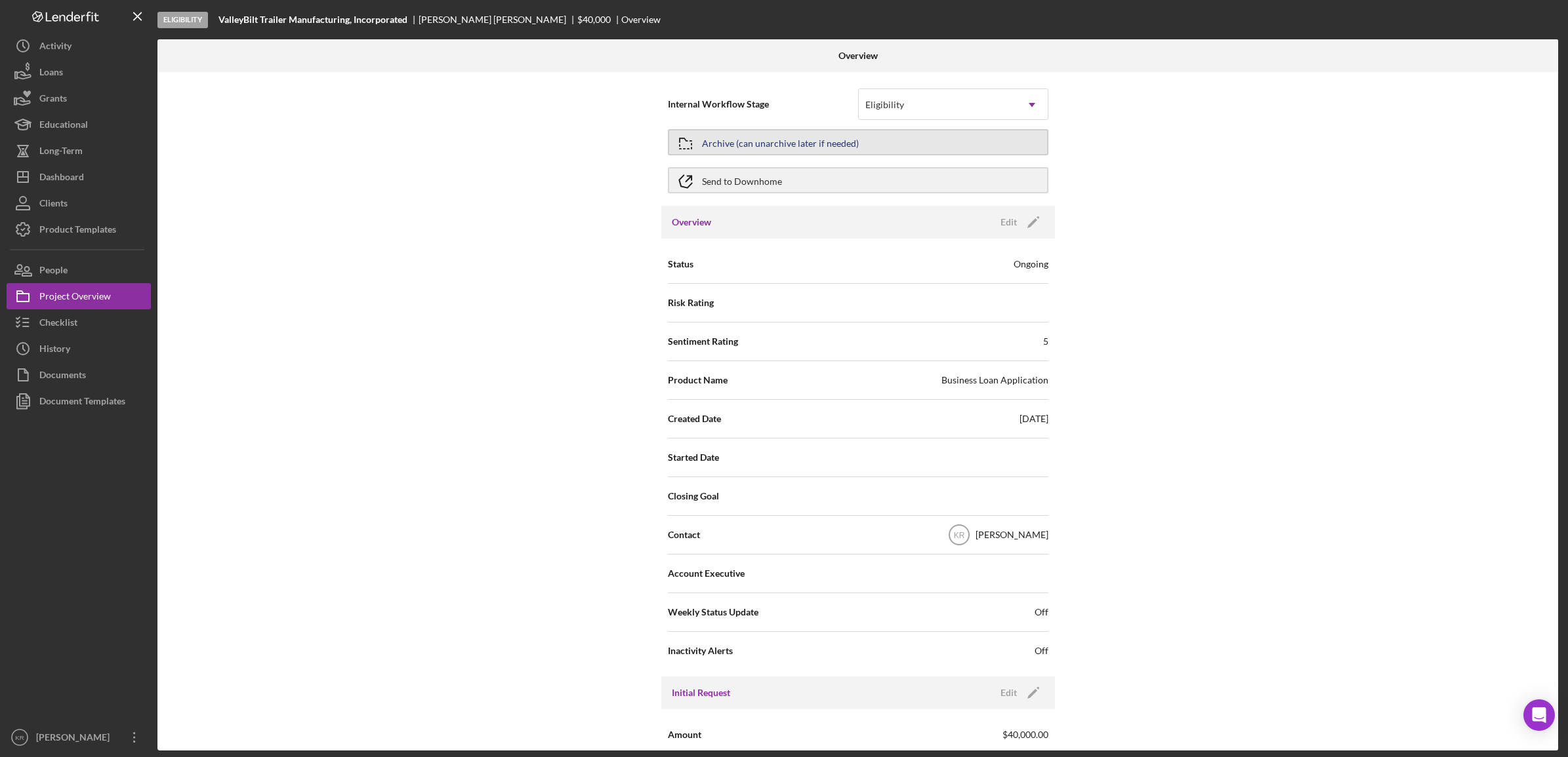
click at [739, 139] on div "Archive (can unarchive later if needed)" at bounding box center [779, 142] width 157 height 24
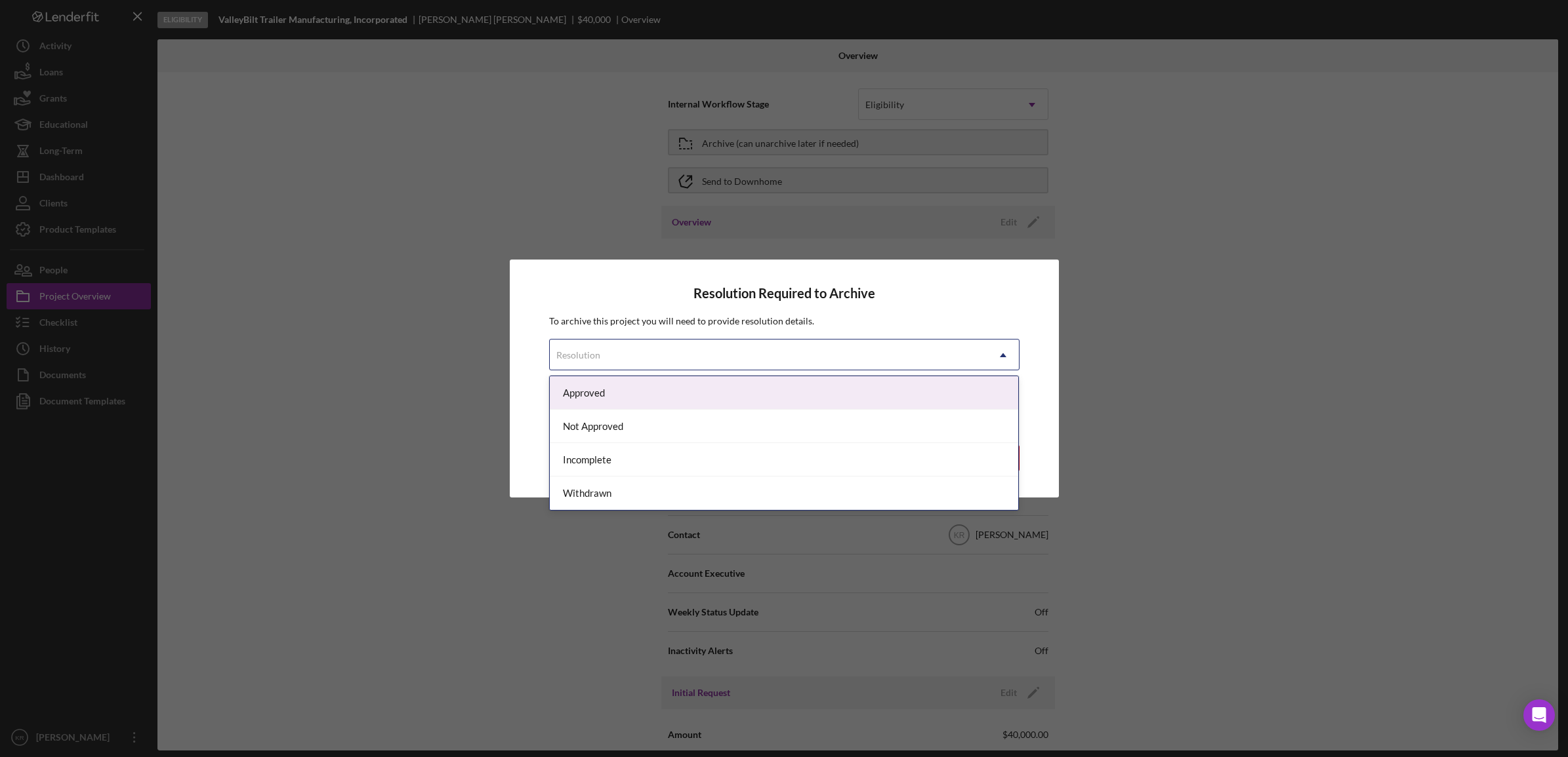
click at [748, 347] on div "Resolution" at bounding box center [768, 356] width 438 height 30
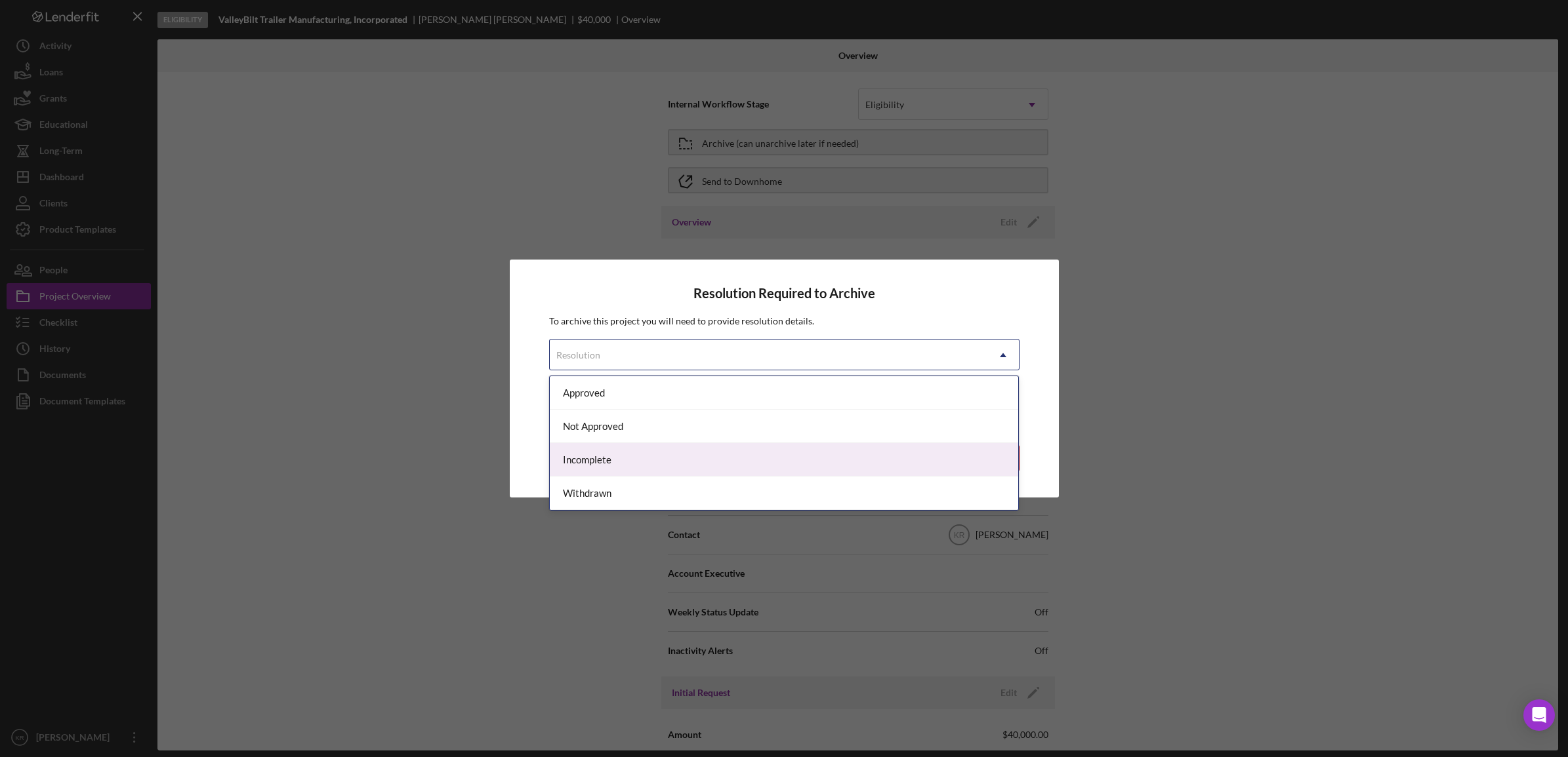
click at [666, 470] on div "Incomplete" at bounding box center [784, 459] width 469 height 33
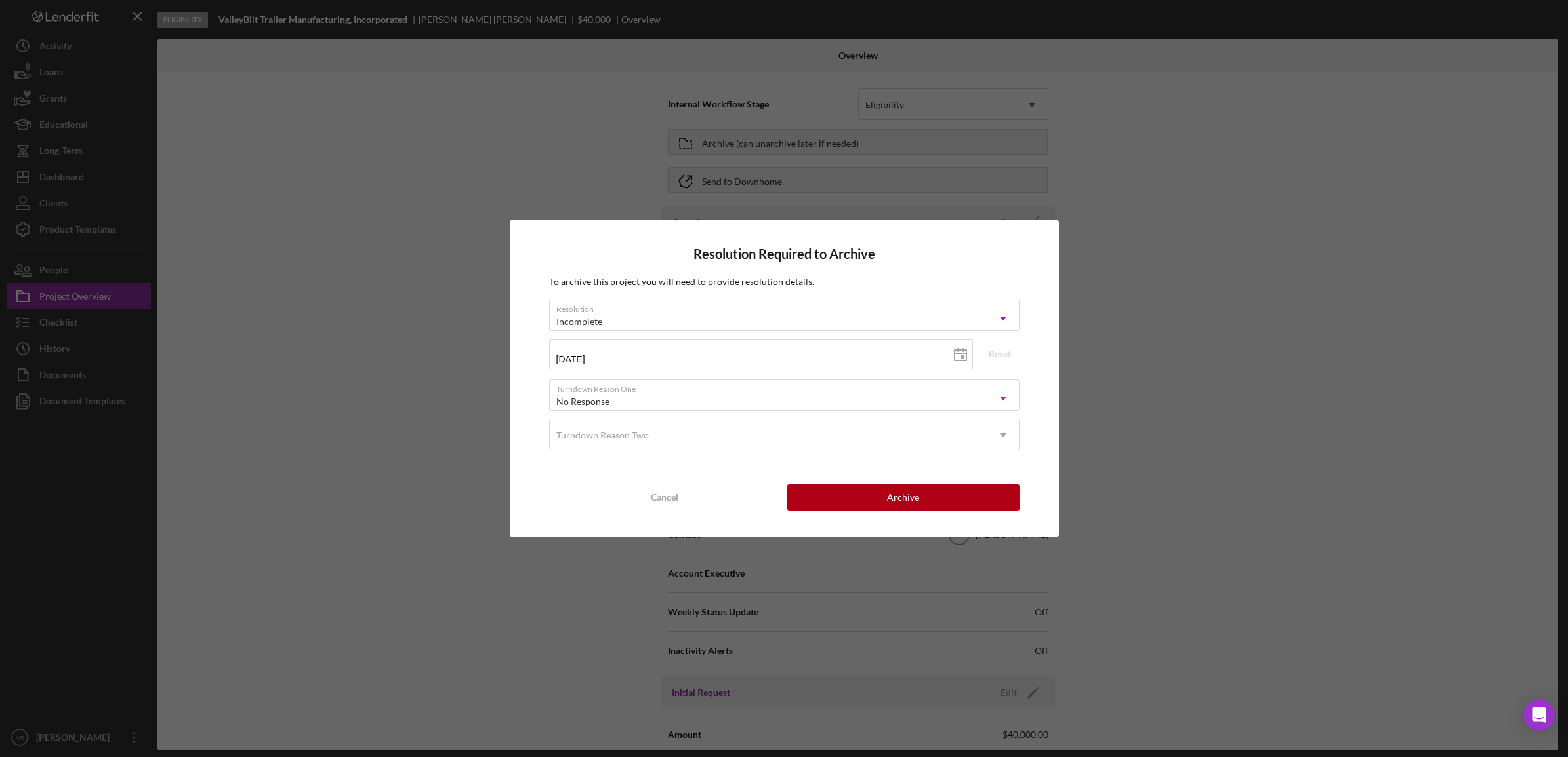
click at [879, 483] on div "Resolution Required to Archive To archive this project you will need to provide…" at bounding box center [784, 378] width 549 height 317
click at [868, 495] on button "Archive" at bounding box center [903, 498] width 233 height 27
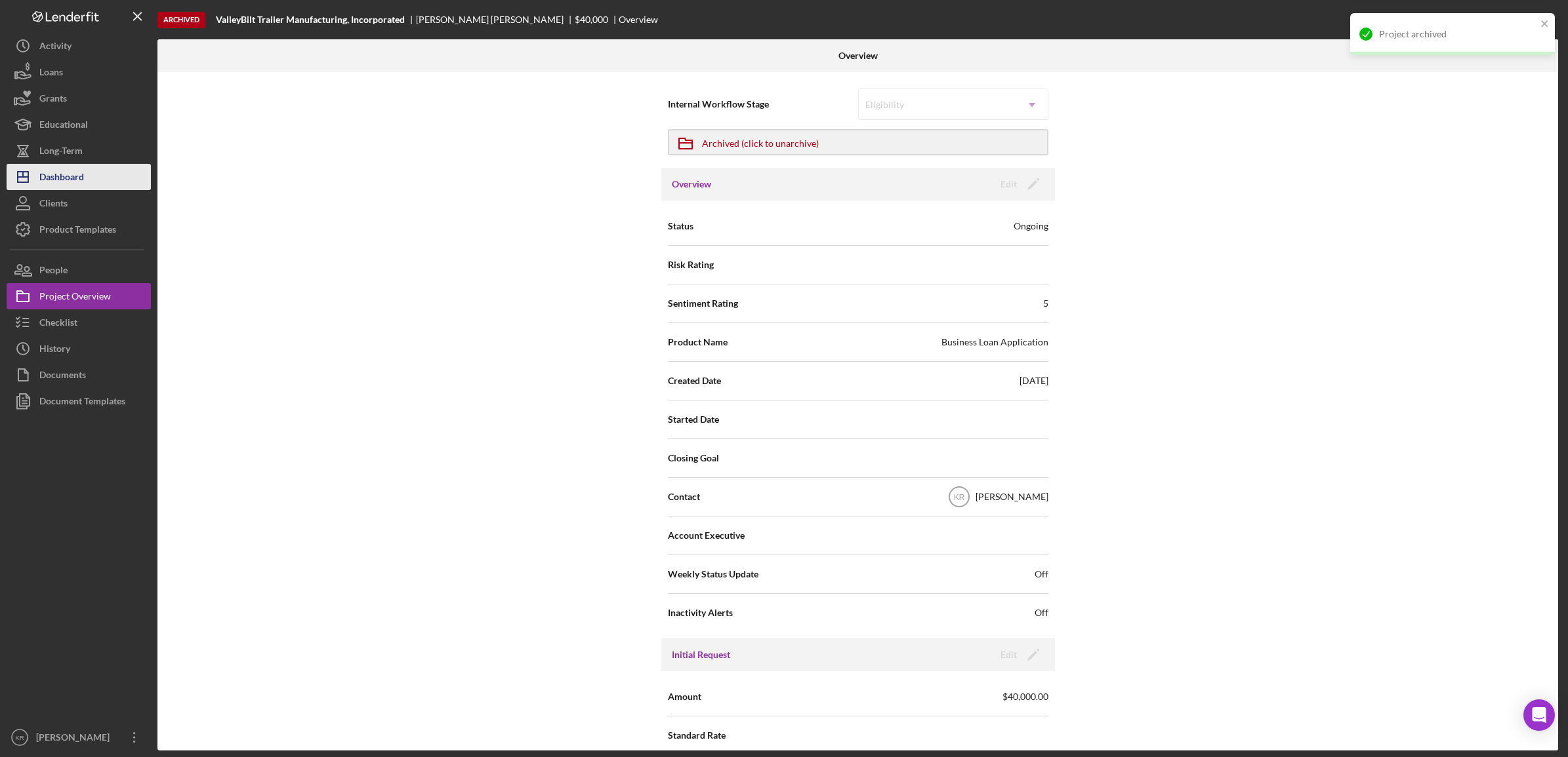
click at [92, 189] on button "Icon/Dashboard Dashboard" at bounding box center [79, 177] width 144 height 27
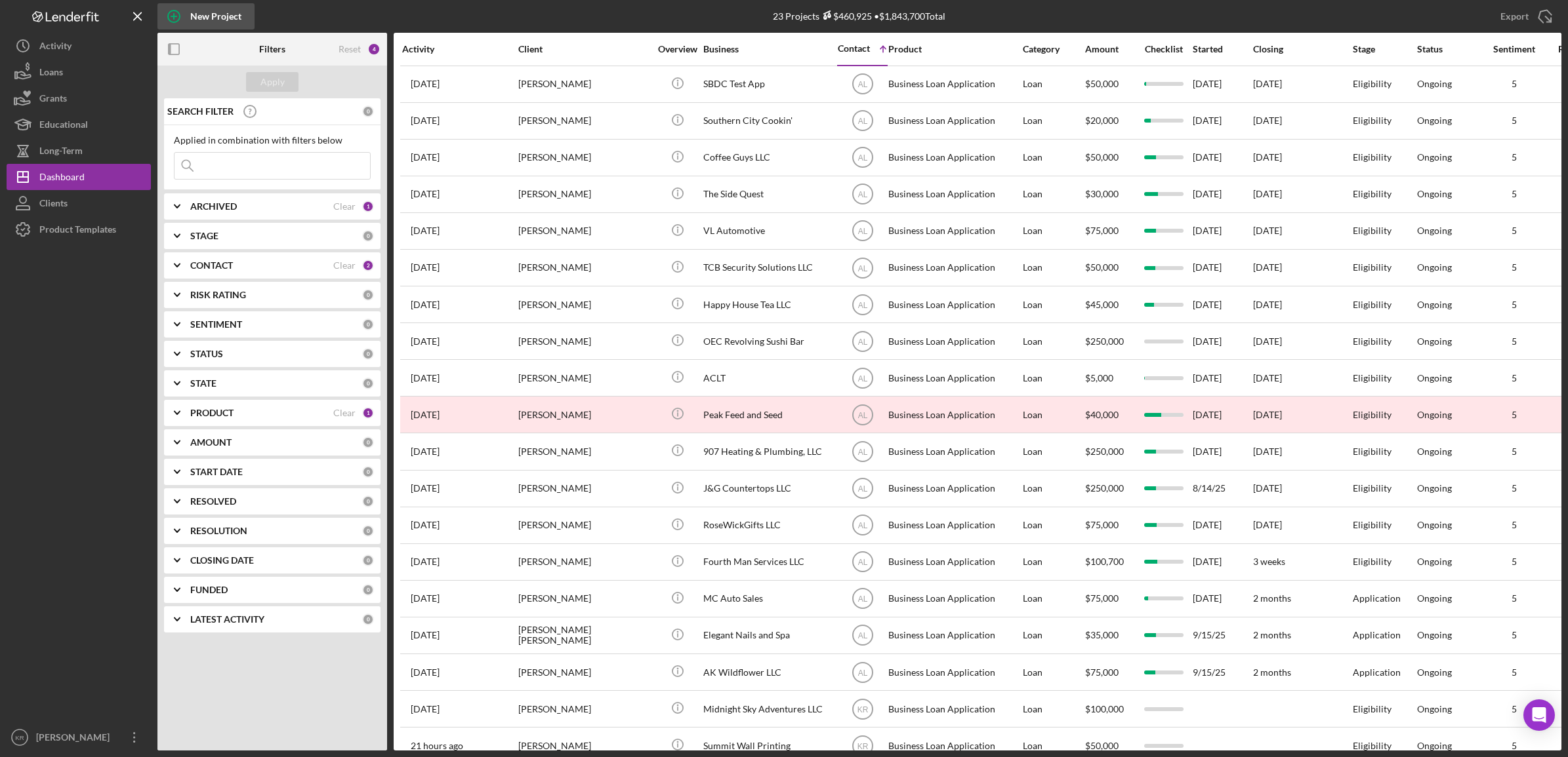
click at [200, 22] on div "New Project" at bounding box center [215, 16] width 51 height 27
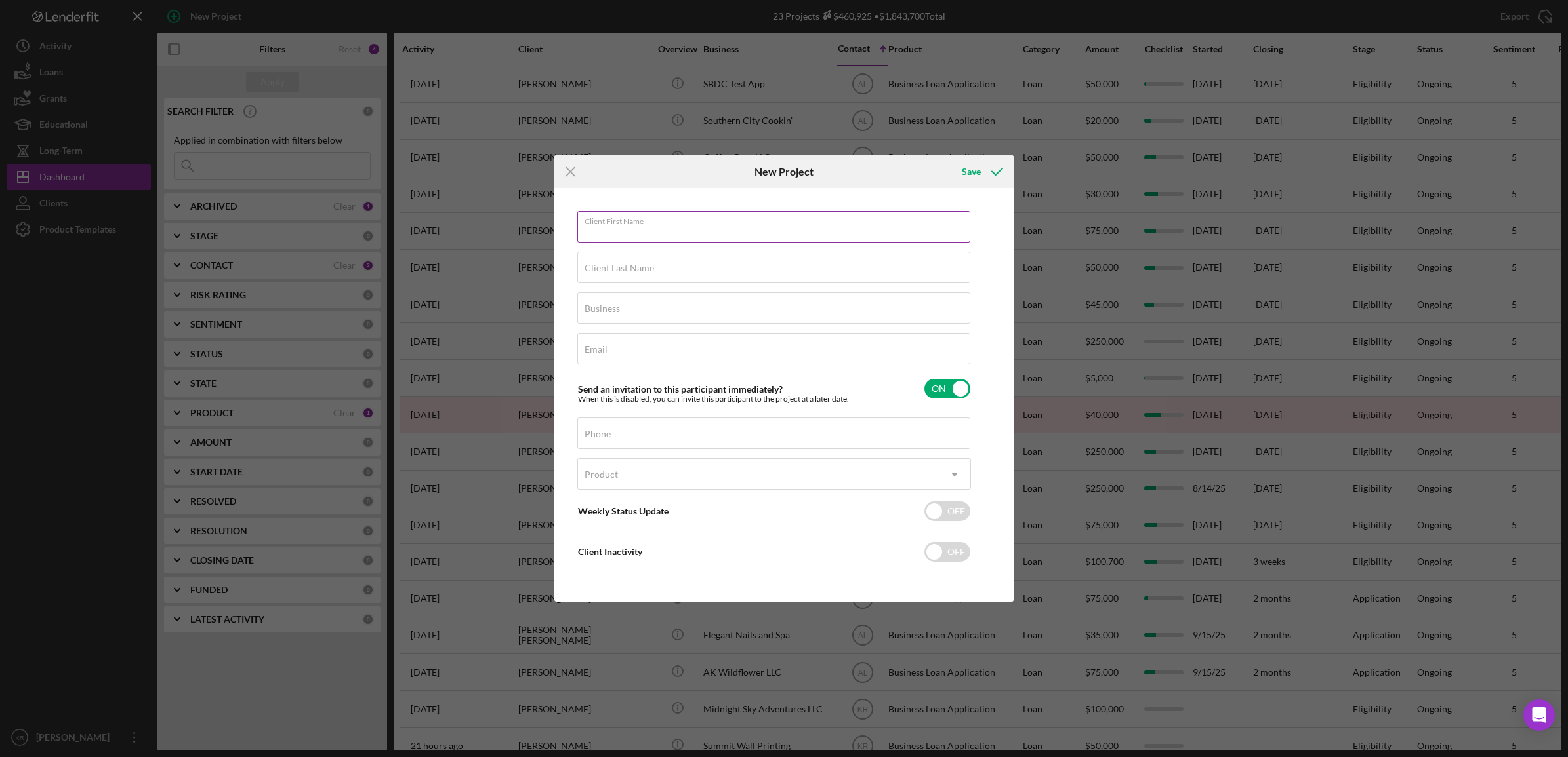
click at [866, 237] on input "Client First Name" at bounding box center [774, 227] width 393 height 31
type input "Alyssa"
click at [755, 269] on input "Client Last Name" at bounding box center [774, 267] width 393 height 31
type input "H"
click at [665, 319] on input "Business" at bounding box center [774, 307] width 393 height 31
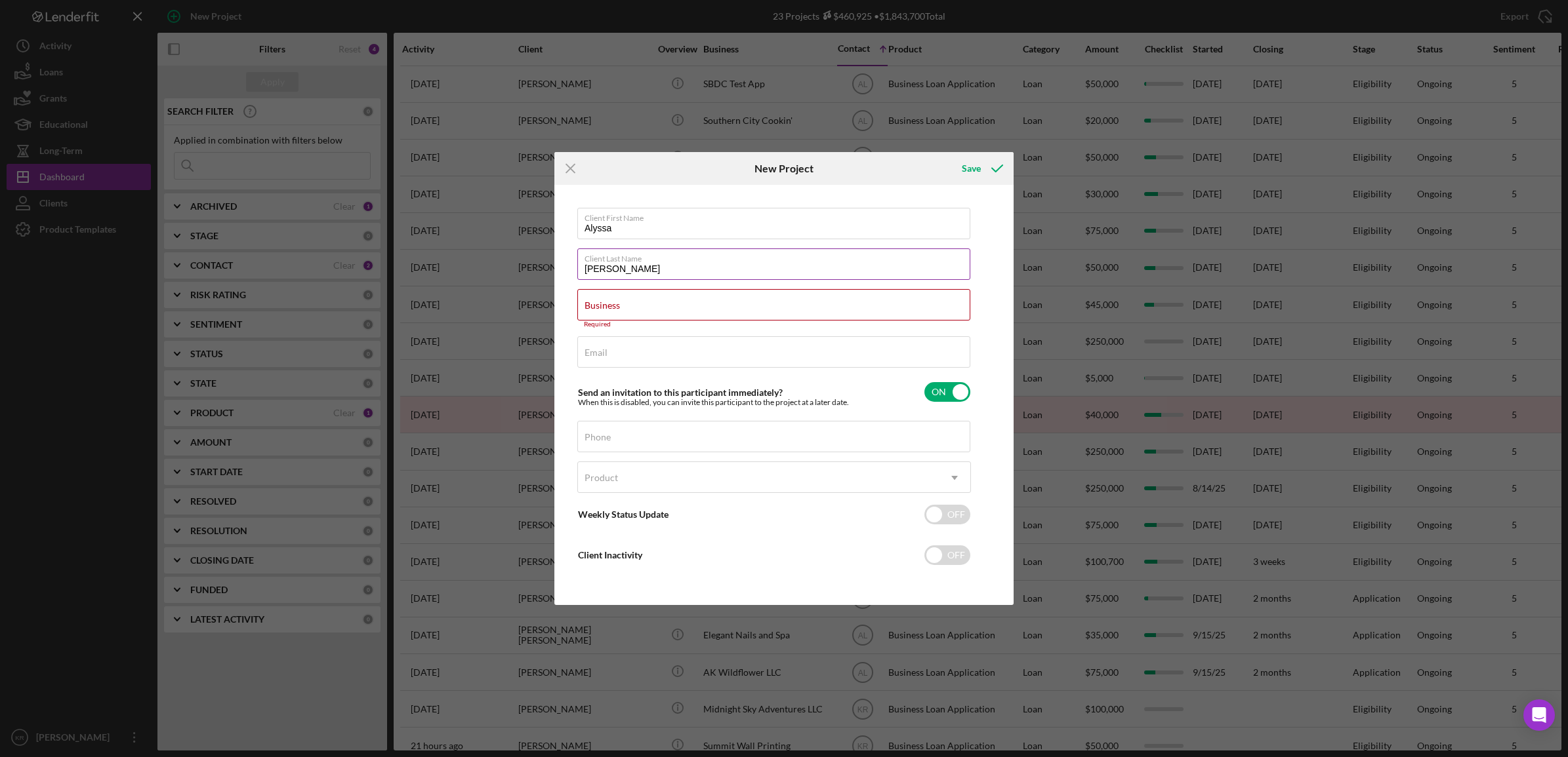
click at [704, 272] on input "[PERSON_NAME]" at bounding box center [774, 264] width 393 height 31
type input "[PERSON_NAME]"
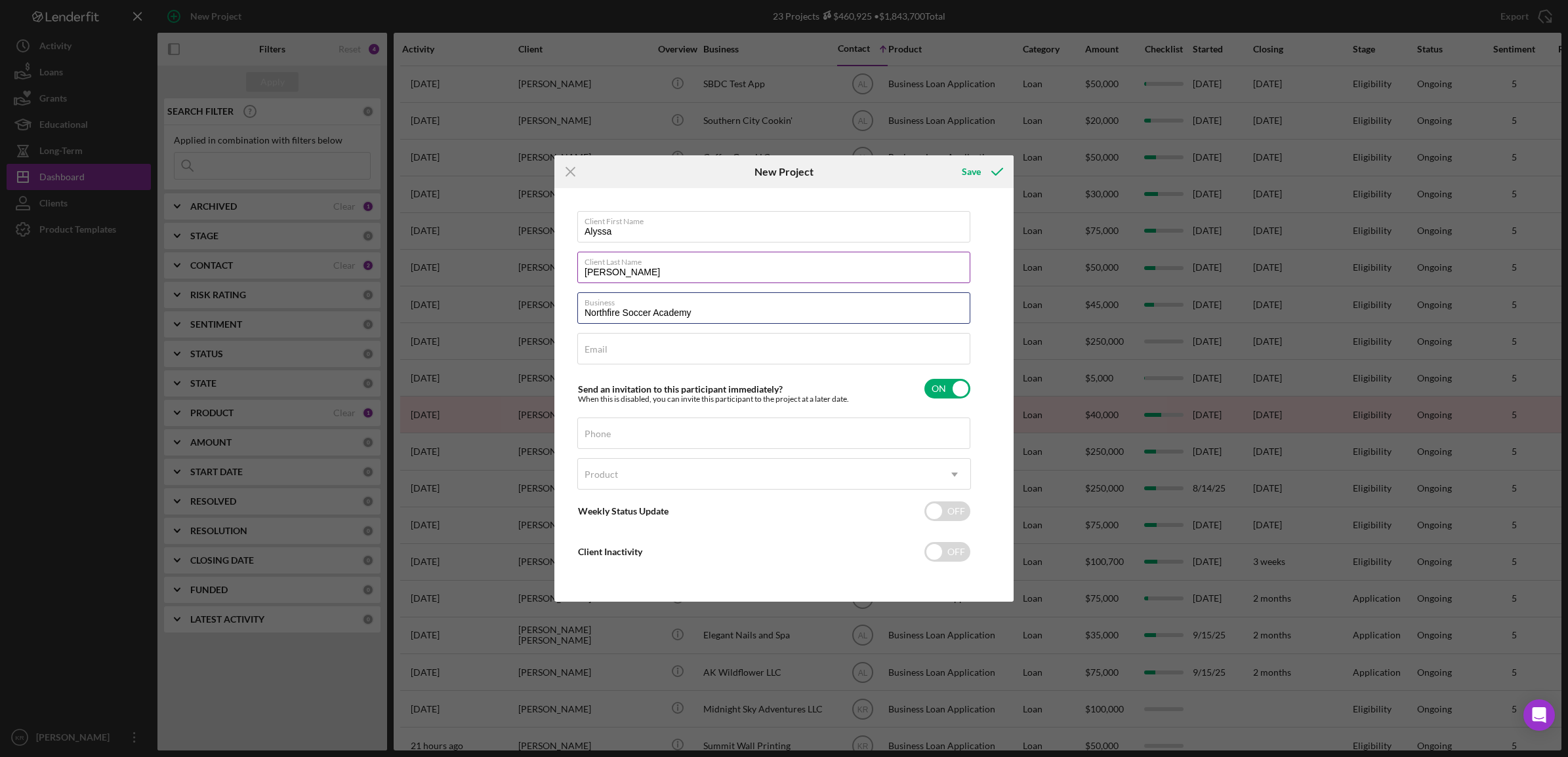
type input "Northfire Soccer Academy"
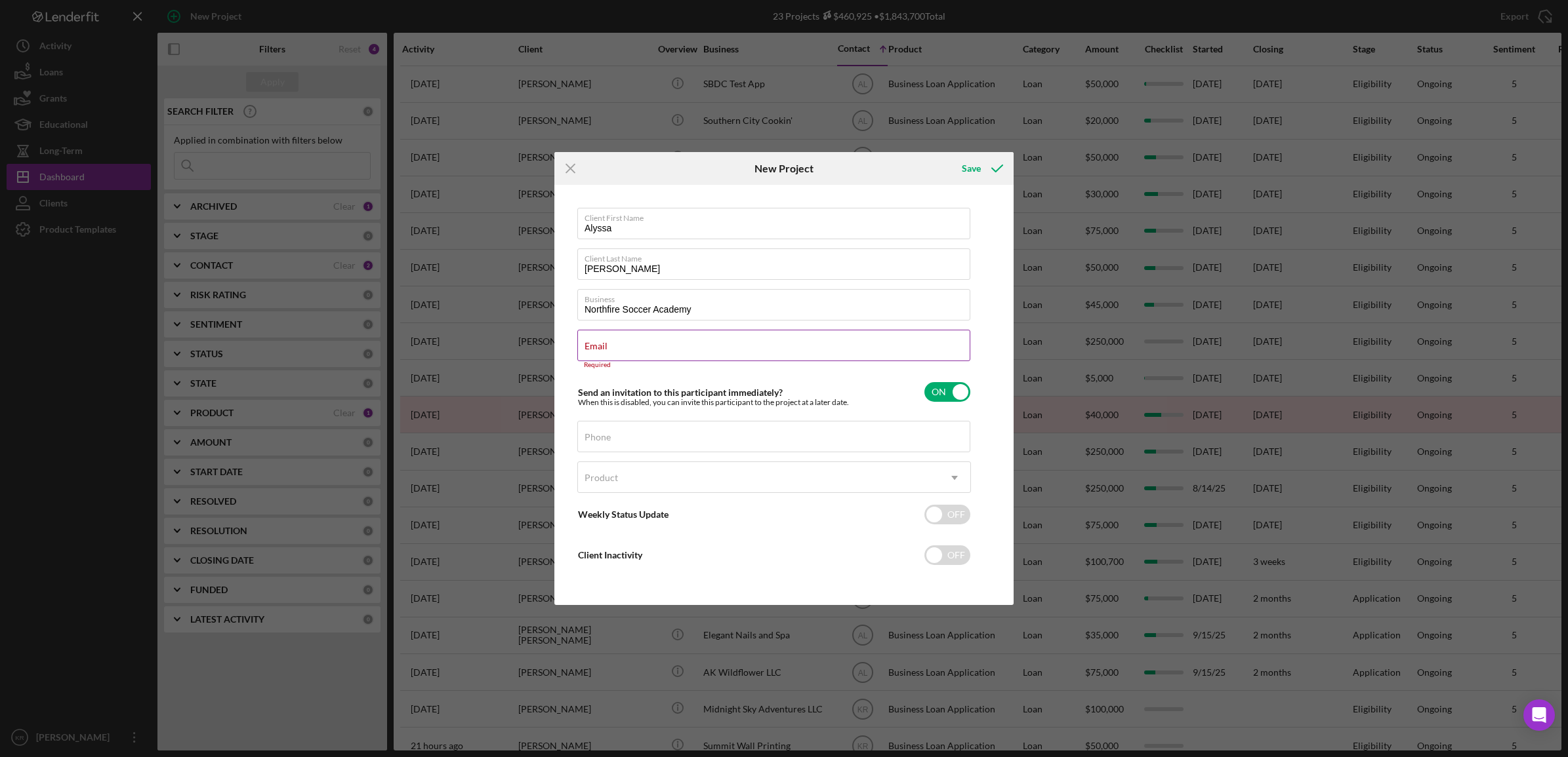
click at [676, 336] on div "Email Required" at bounding box center [774, 349] width 394 height 39
paste input "[PERSON_NAME][EMAIL_ADDRESS][DOMAIN_NAME]"
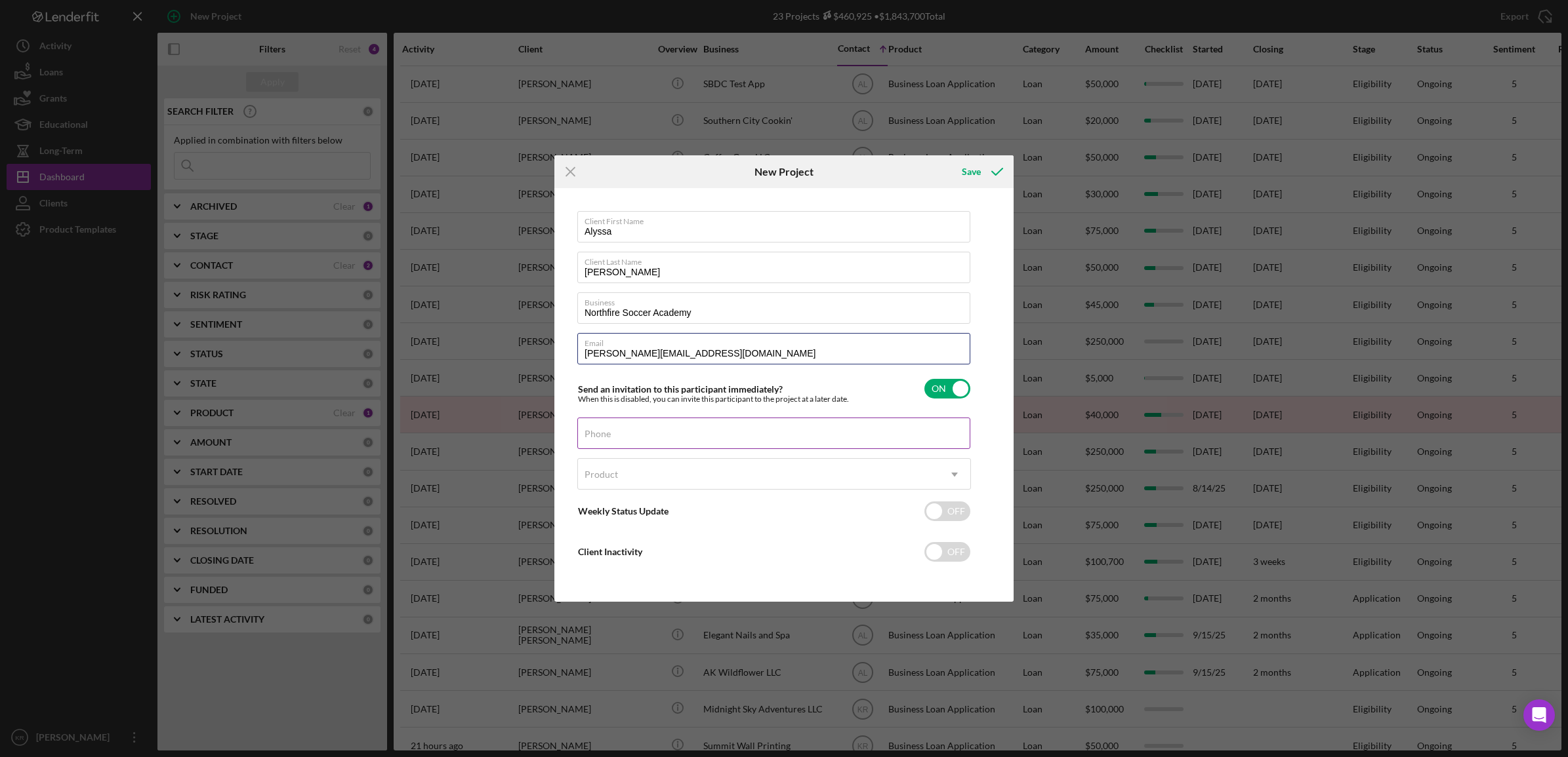
type input "[PERSON_NAME][EMAIL_ADDRESS][DOMAIN_NAME]"
click at [709, 423] on div "Phone" at bounding box center [774, 434] width 394 height 33
type input "[PHONE_NUMBER]"
click at [723, 463] on div "Product" at bounding box center [758, 474] width 361 height 30
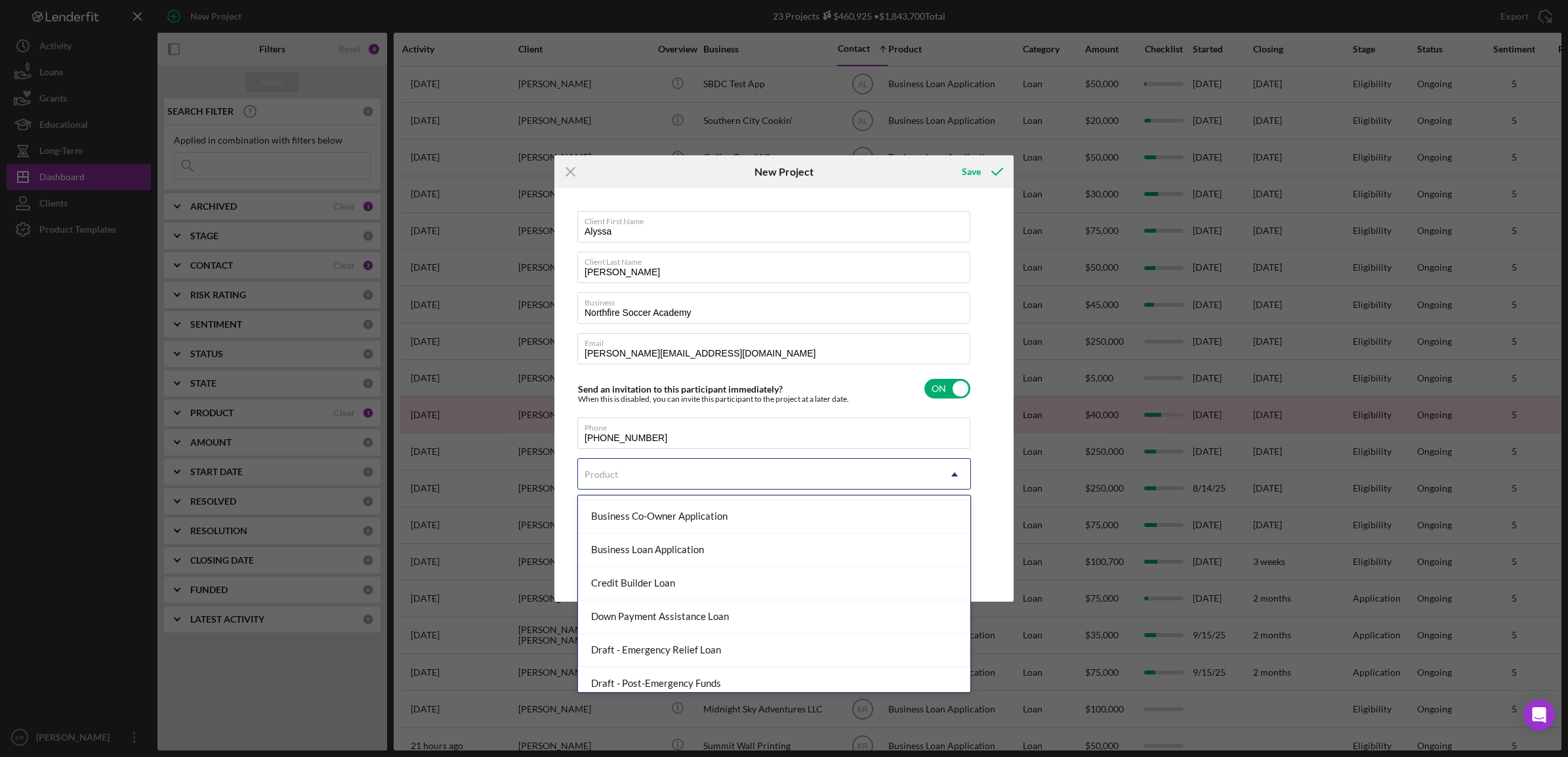
scroll to position [164, 0]
click at [755, 555] on div "Business Loan Application" at bounding box center [774, 548] width 392 height 33
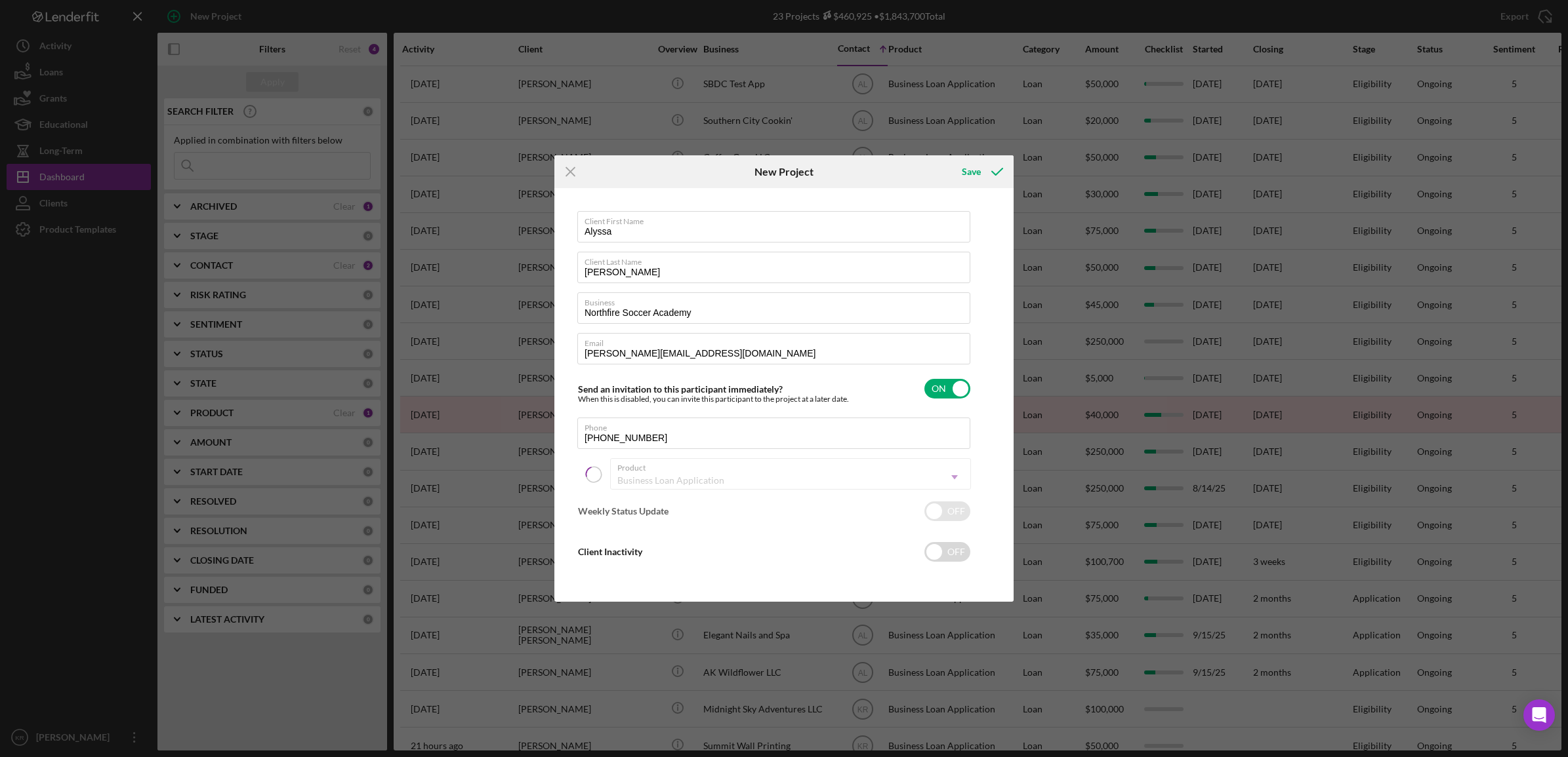
checkbox input "true"
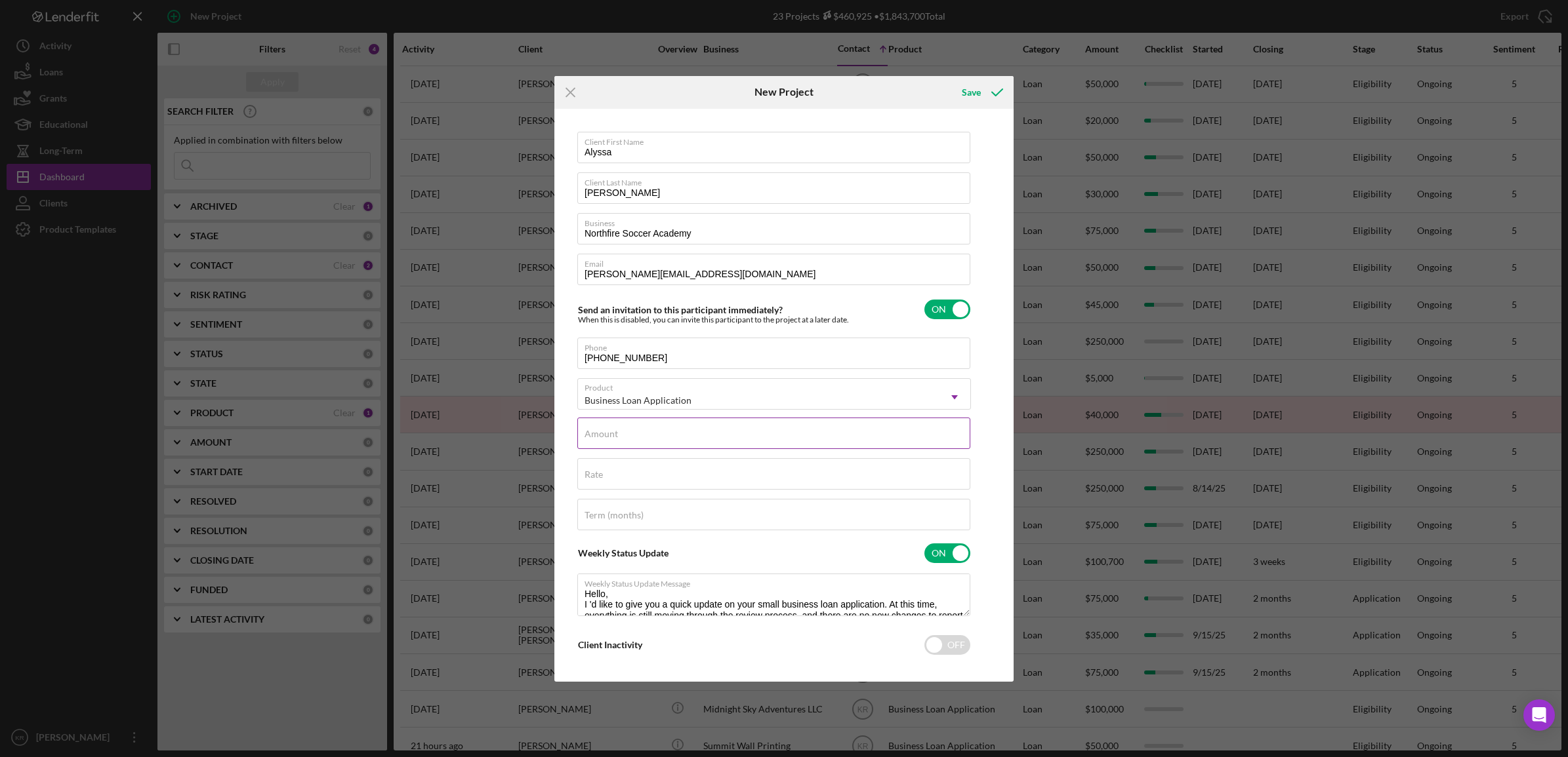
click at [673, 418] on div "Amount" at bounding box center [774, 434] width 394 height 33
type input "$18,000"
click at [729, 555] on div "Weekly Status Update ON" at bounding box center [774, 553] width 394 height 28
checkbox input "false"
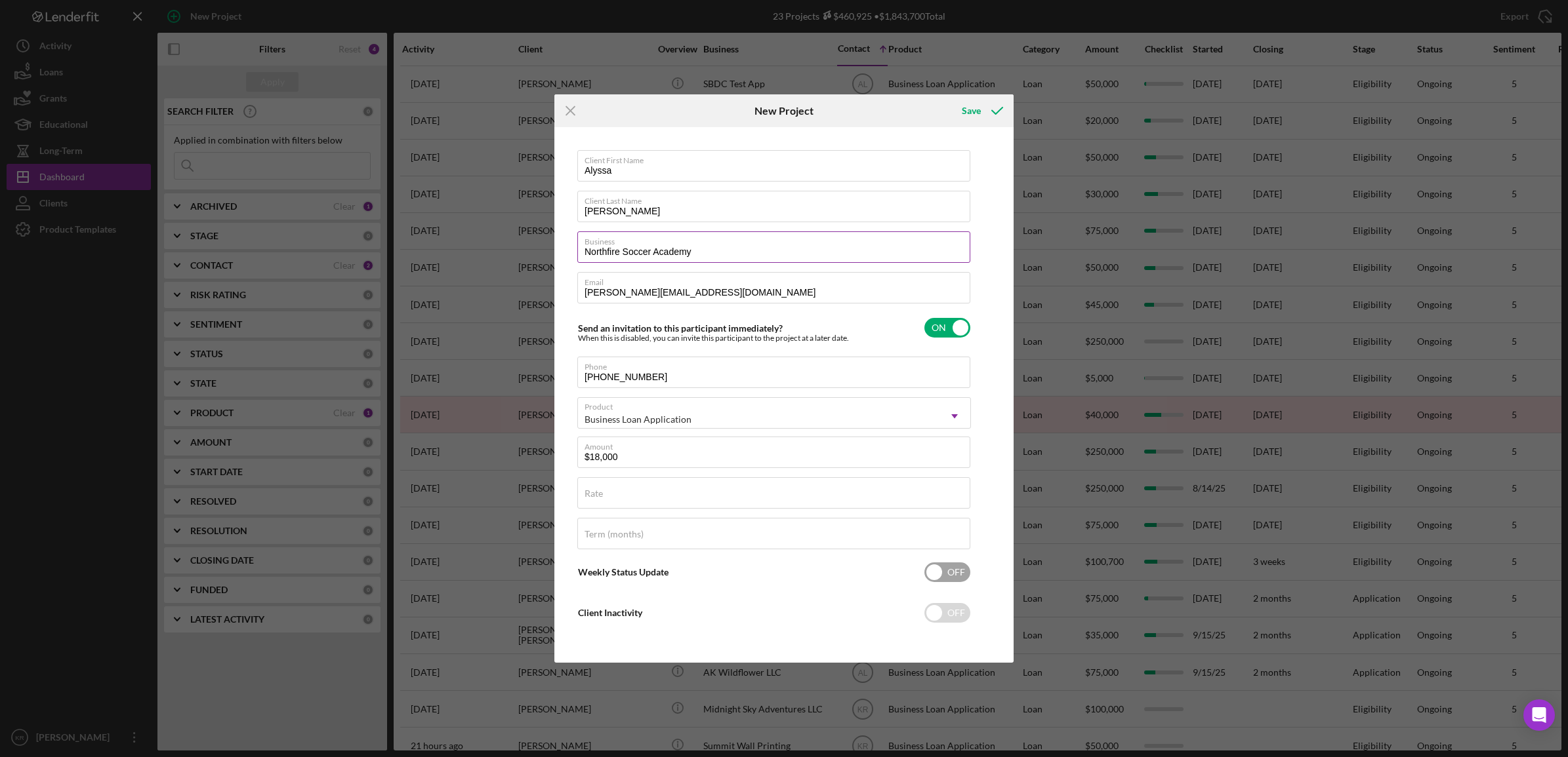
click at [598, 245] on label "Business" at bounding box center [777, 239] width 385 height 14
click at [598, 245] on input "Northfire Soccer Academy" at bounding box center [774, 247] width 393 height 31
click at [965, 109] on div "Save" at bounding box center [971, 111] width 19 height 27
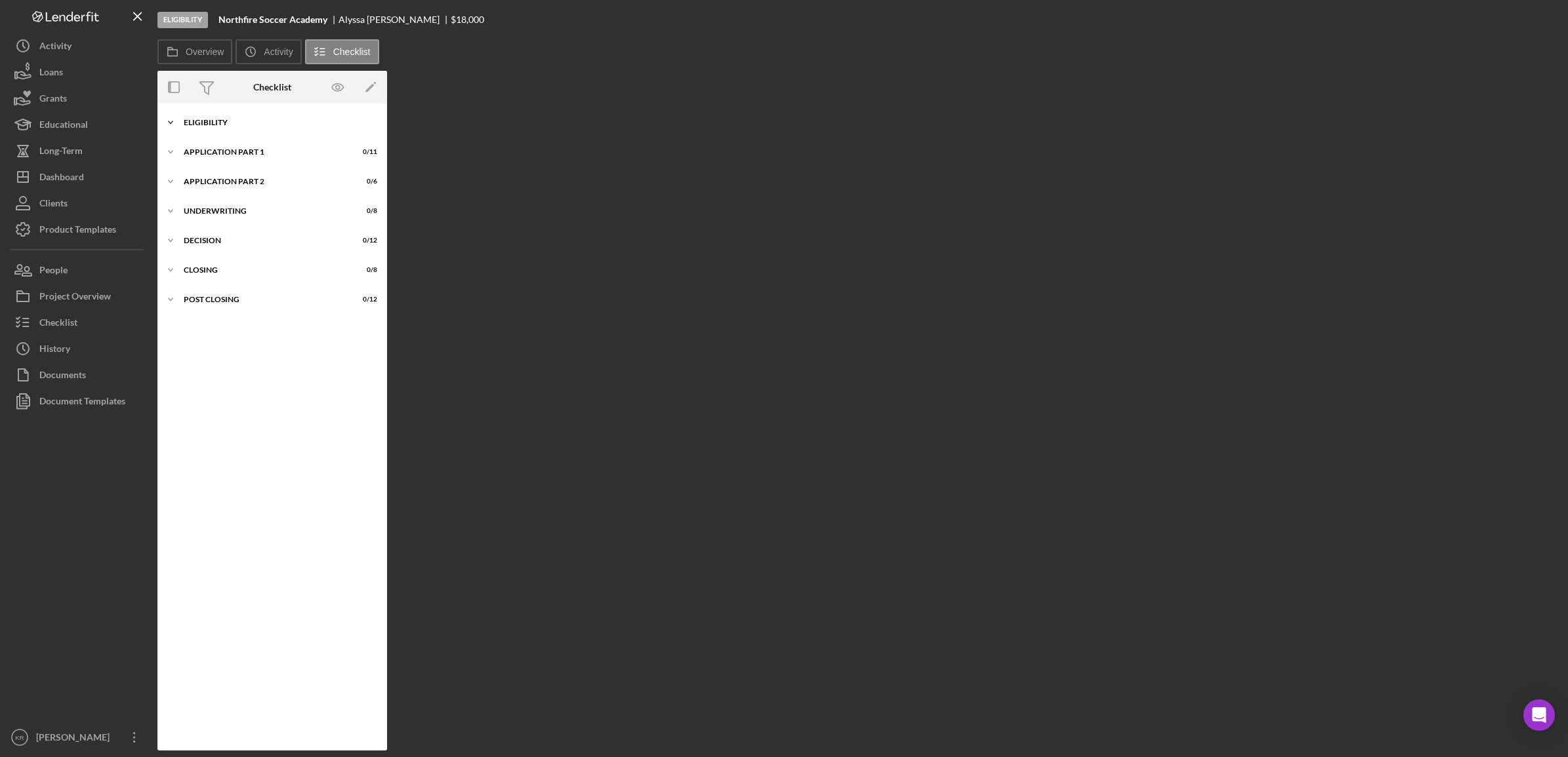
click at [307, 131] on div "Icon/Expander Eligibility 0 / 22" at bounding box center [272, 122] width 230 height 27
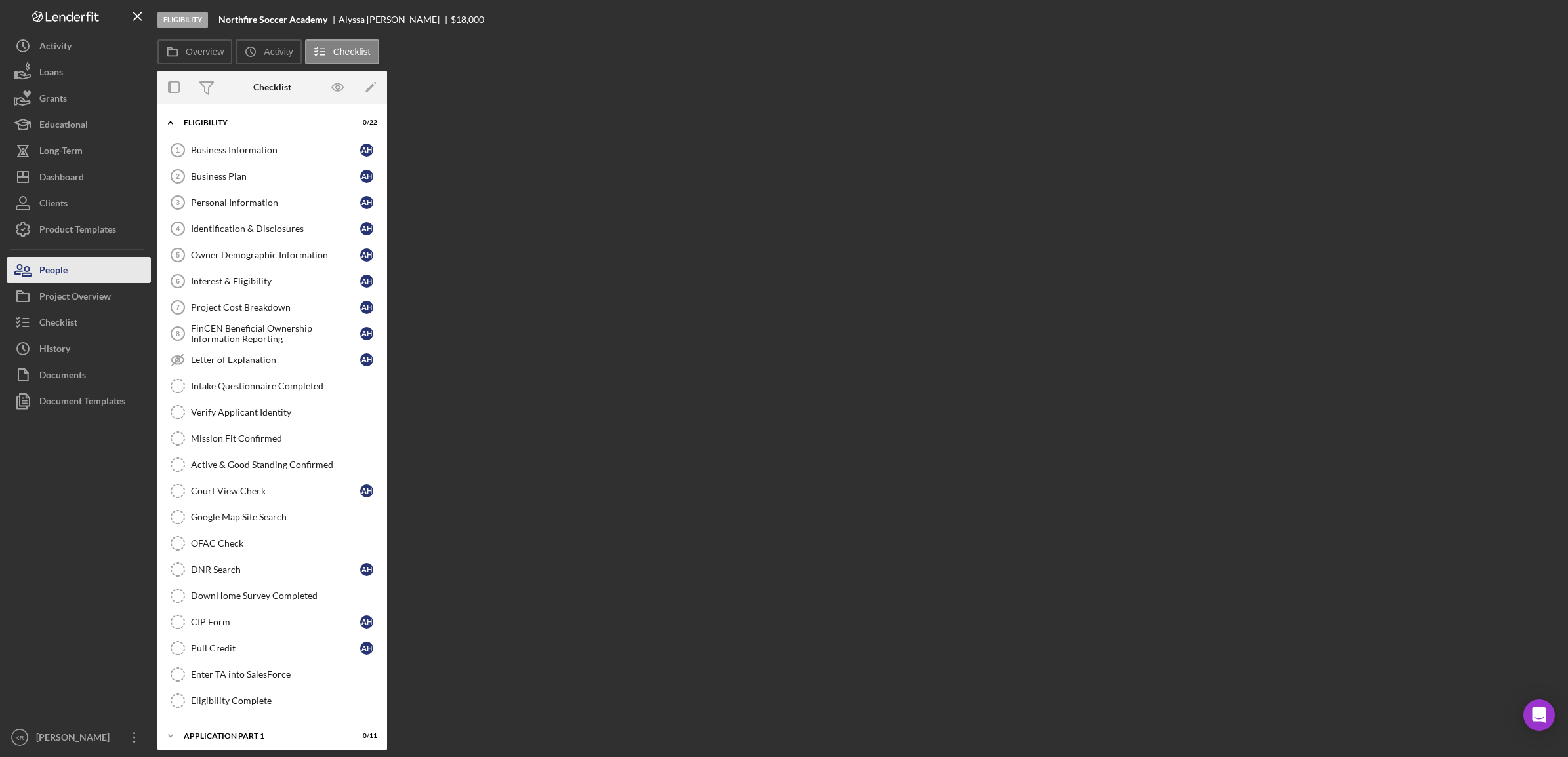
click at [107, 277] on button "People" at bounding box center [79, 270] width 144 height 27
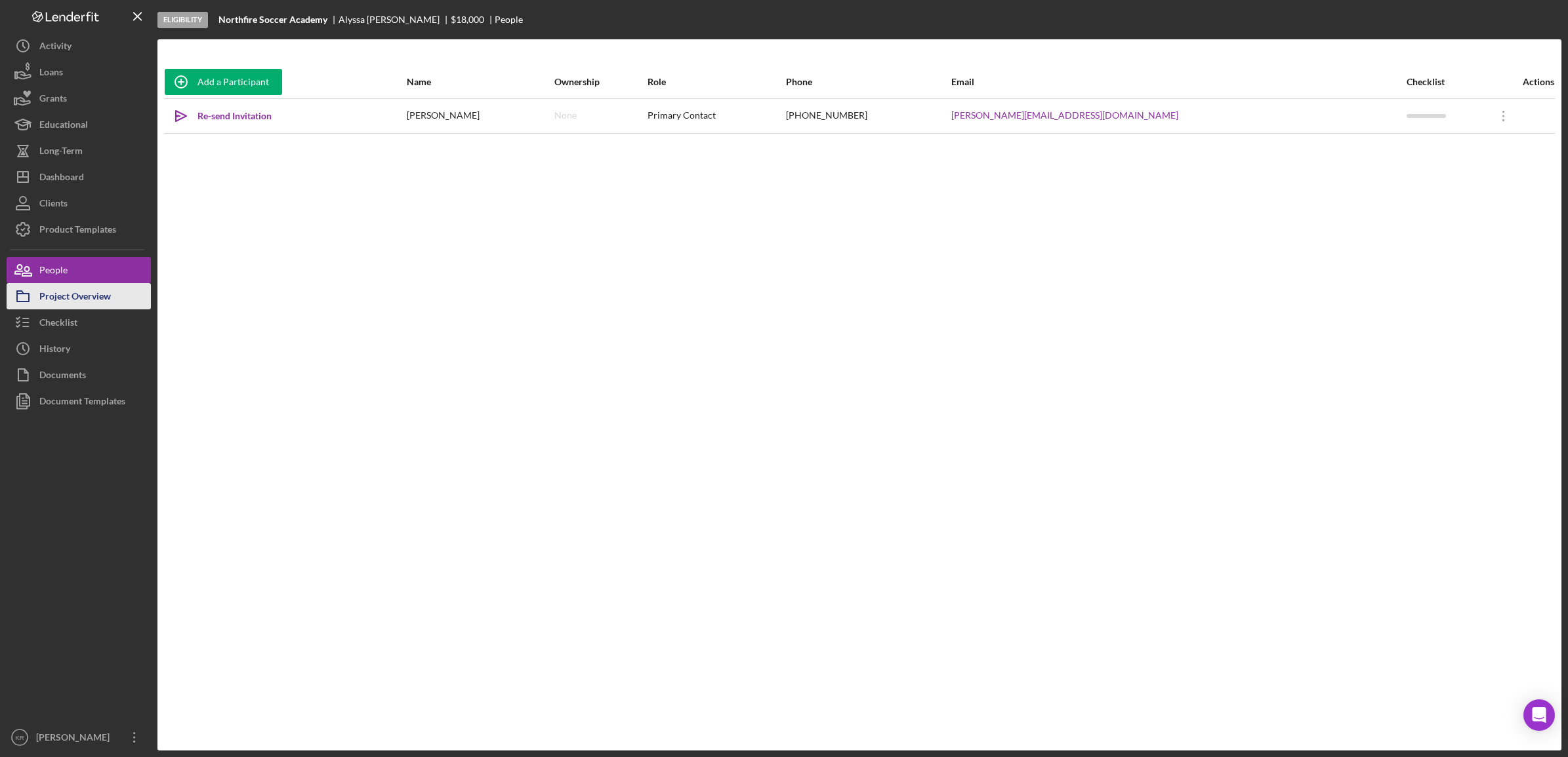
click at [106, 300] on div "Project Overview" at bounding box center [74, 298] width 71 height 29
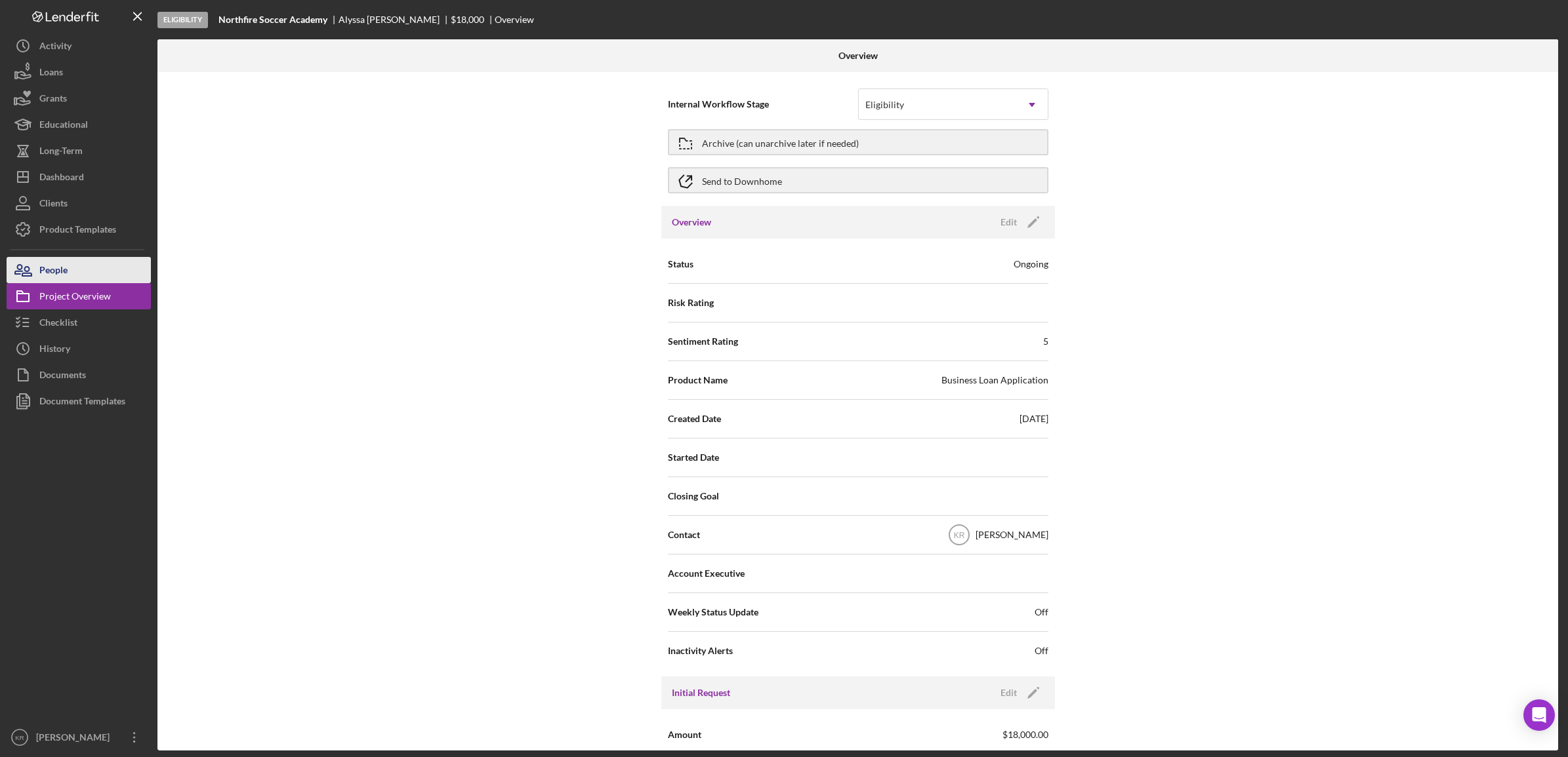
click at [109, 270] on button "People" at bounding box center [79, 270] width 144 height 27
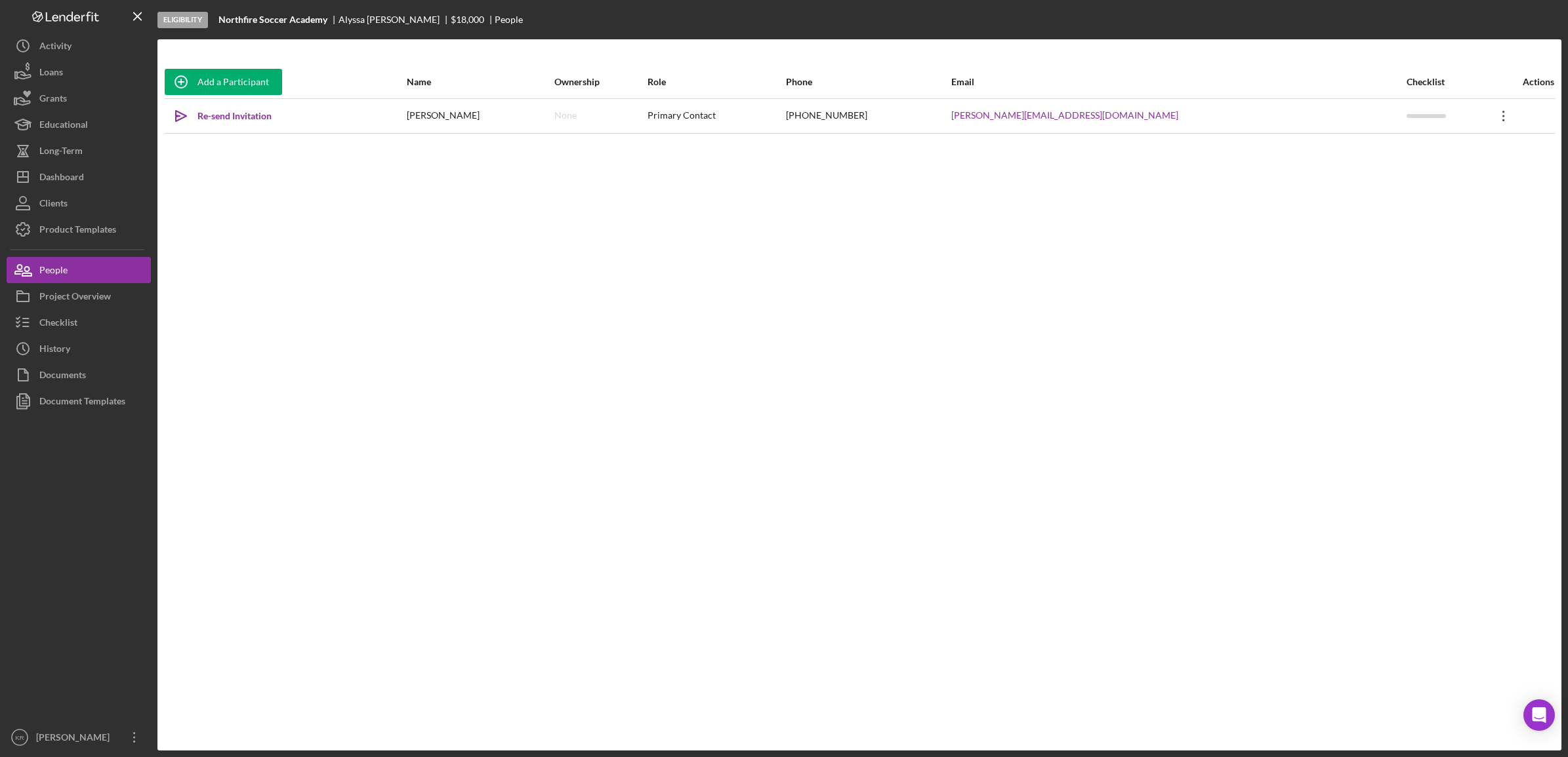
click at [1487, 122] on icon "Icon/Overflow" at bounding box center [1503, 116] width 33 height 33
click at [1412, 175] on button "Icon/Link Get Invitation Link" at bounding box center [1433, 176] width 144 height 27
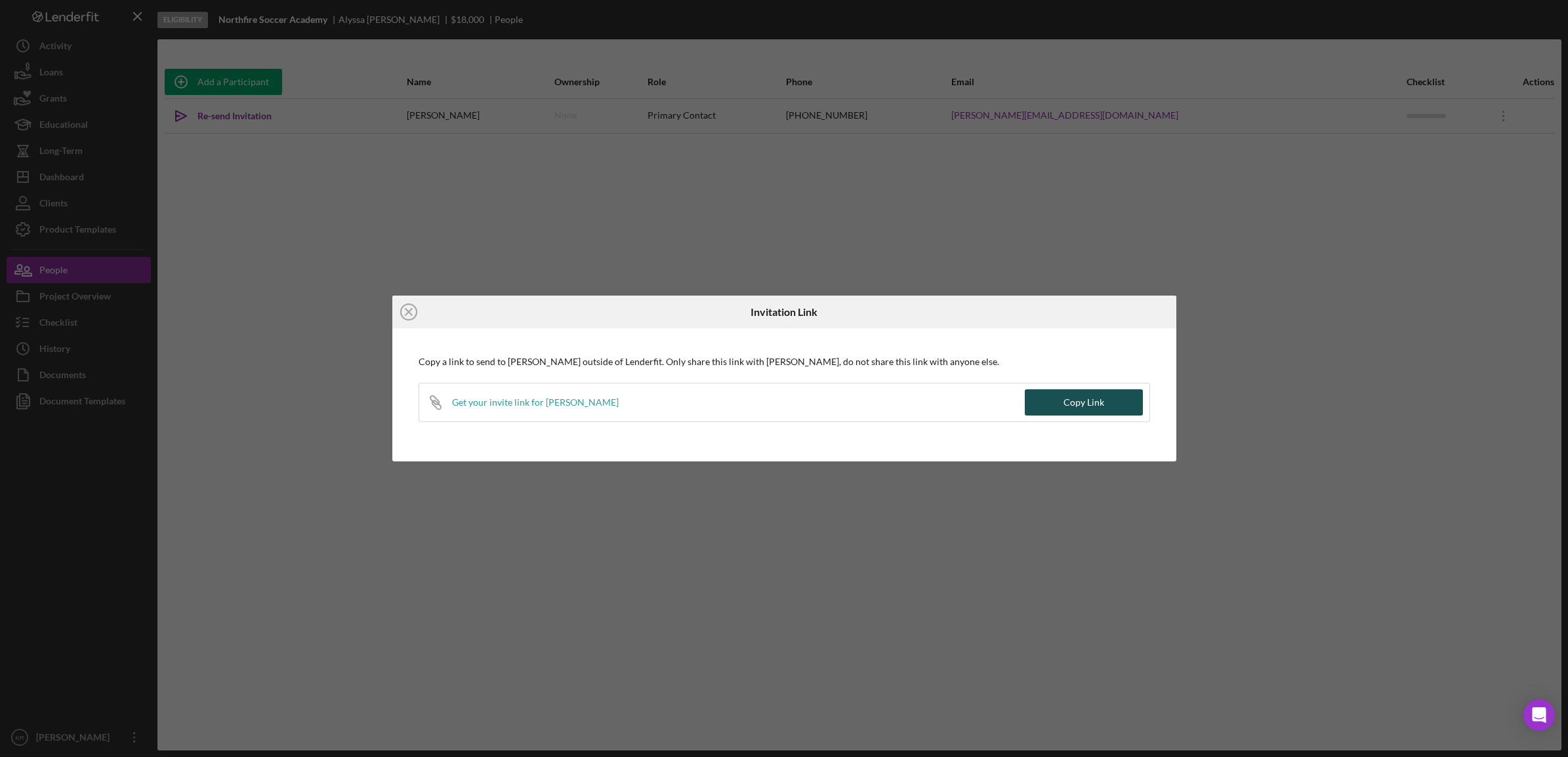
click at [1091, 397] on div "Copy Link" at bounding box center [1083, 402] width 41 height 27
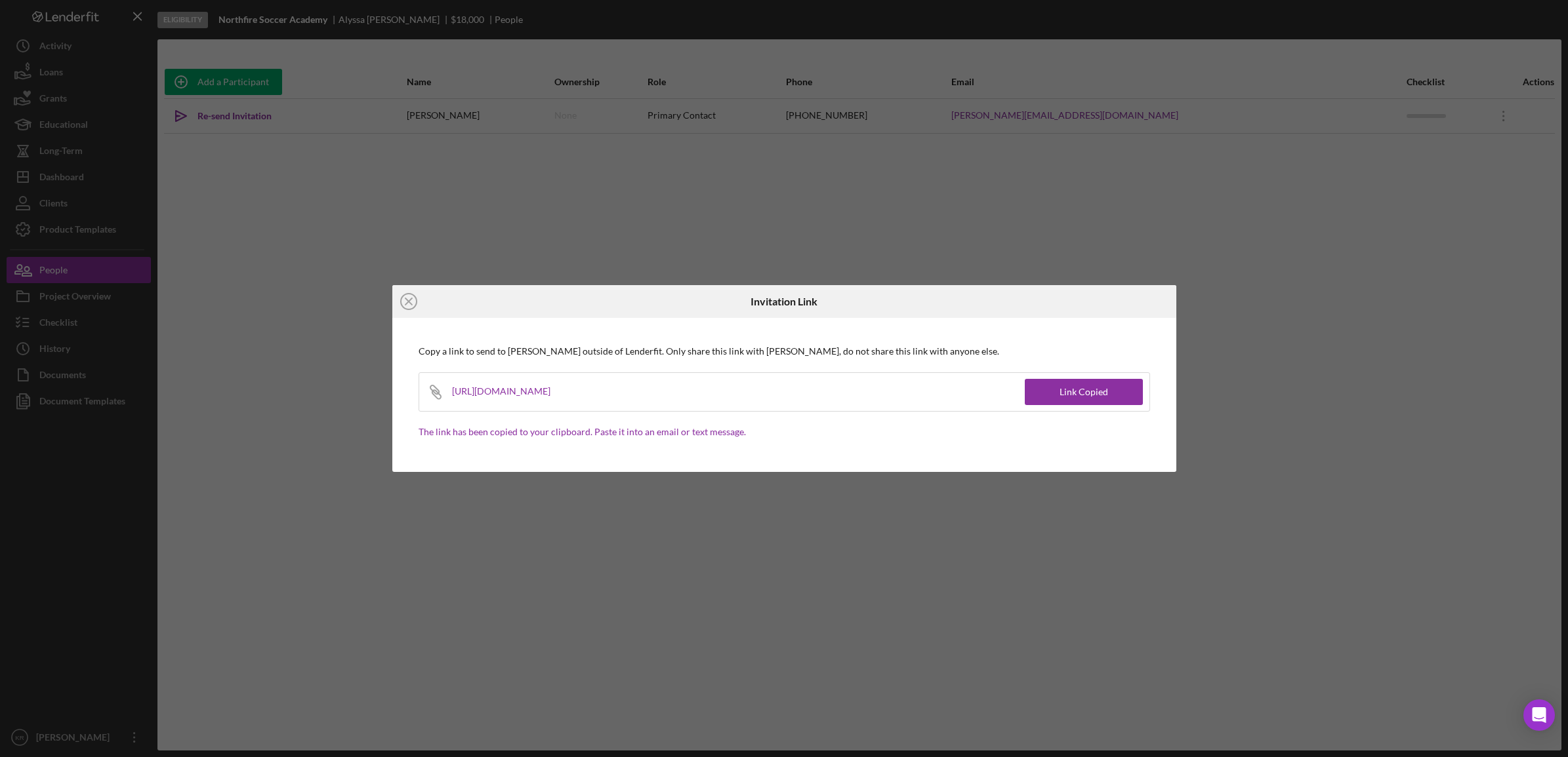
drag, startPoint x: 411, startPoint y: 301, endPoint x: 449, endPoint y: 290, distance: 39.6
click at [411, 301] on icon "Icon/Close" at bounding box center [408, 302] width 33 height 33
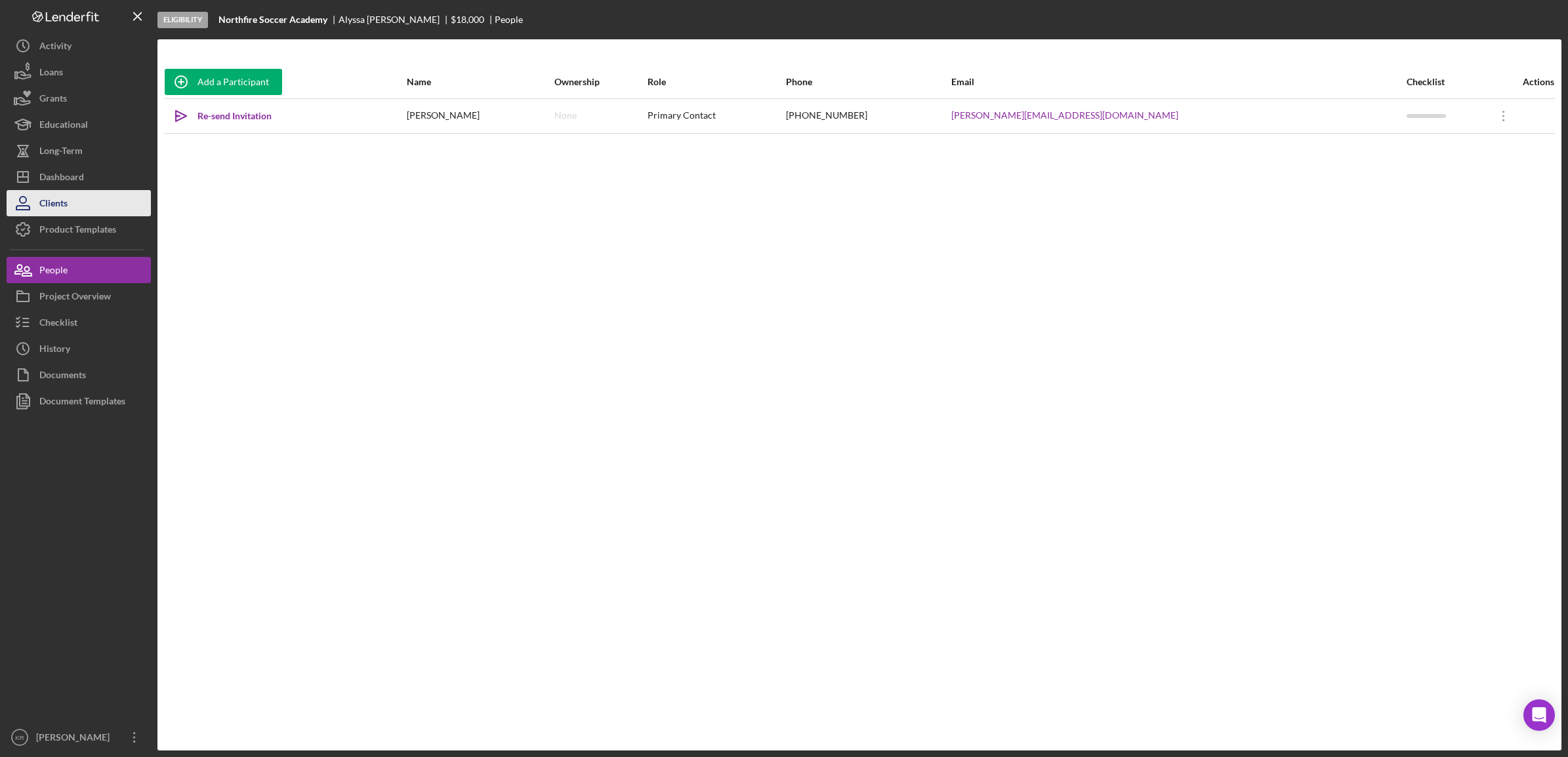
click at [111, 190] on button "Clients" at bounding box center [79, 203] width 144 height 27
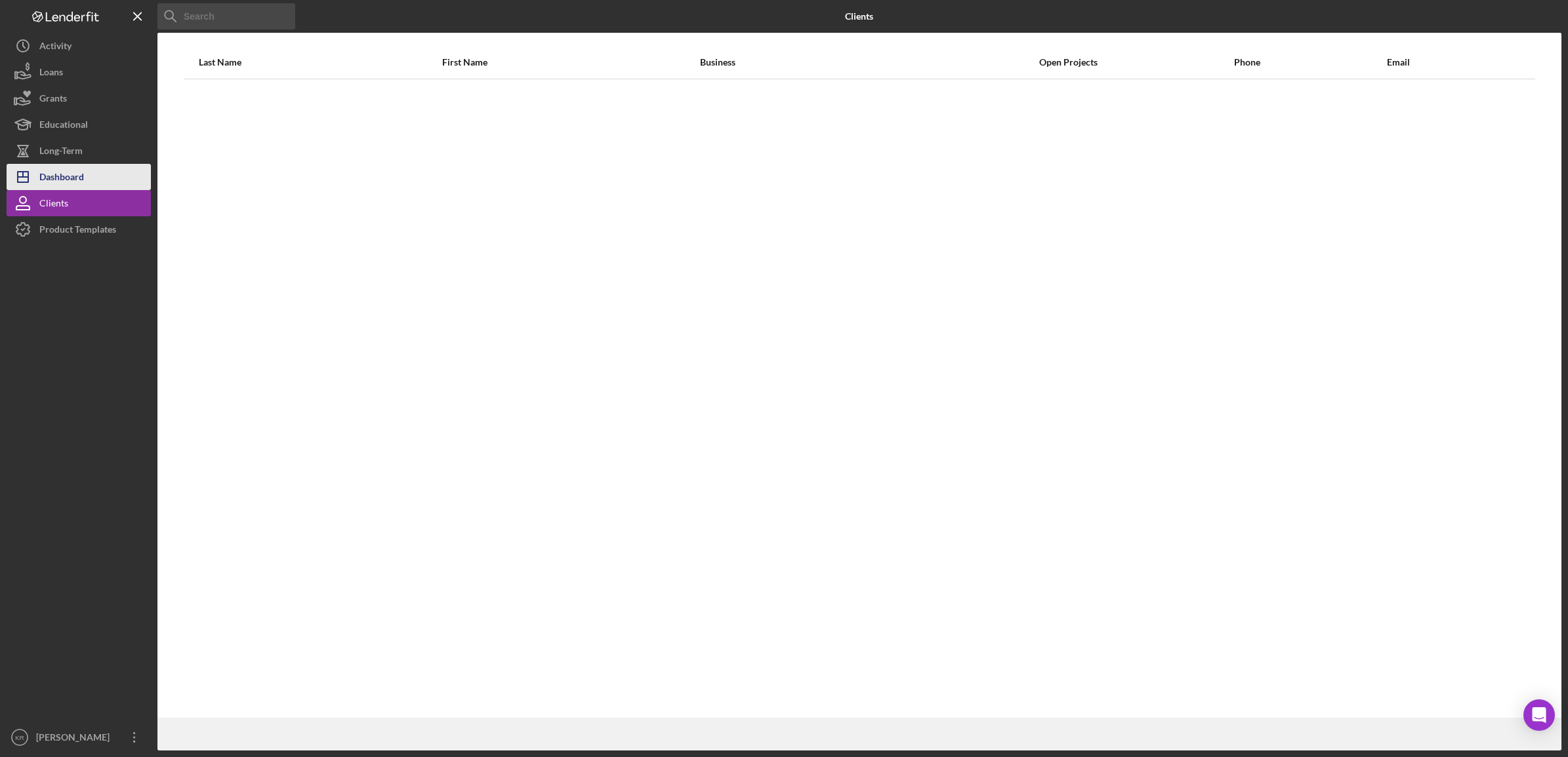
click at [116, 178] on button "Icon/Dashboard Dashboard" at bounding box center [79, 177] width 144 height 27
